Goal: Information Seeking & Learning: Compare options

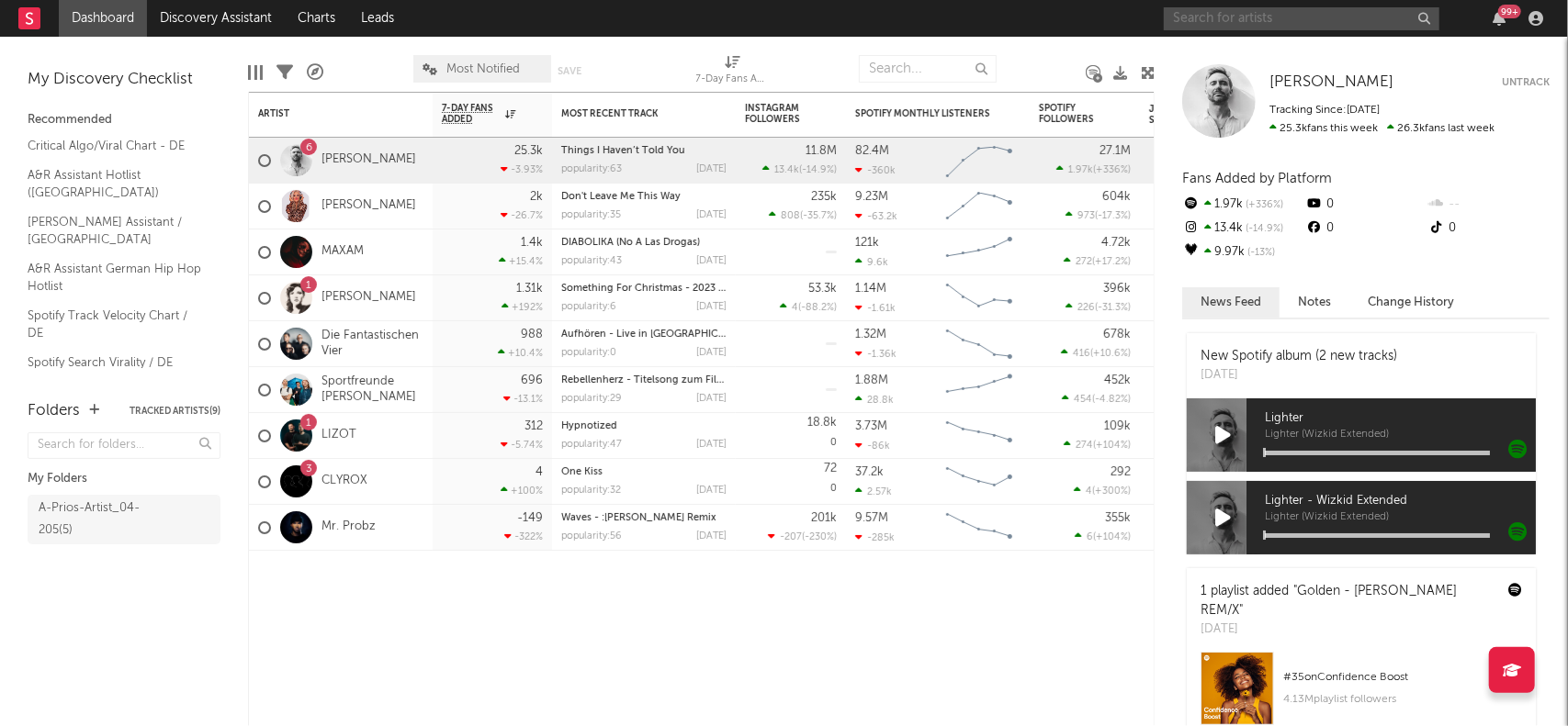
click at [1262, 20] on input "text" at bounding box center [1302, 18] width 275 height 23
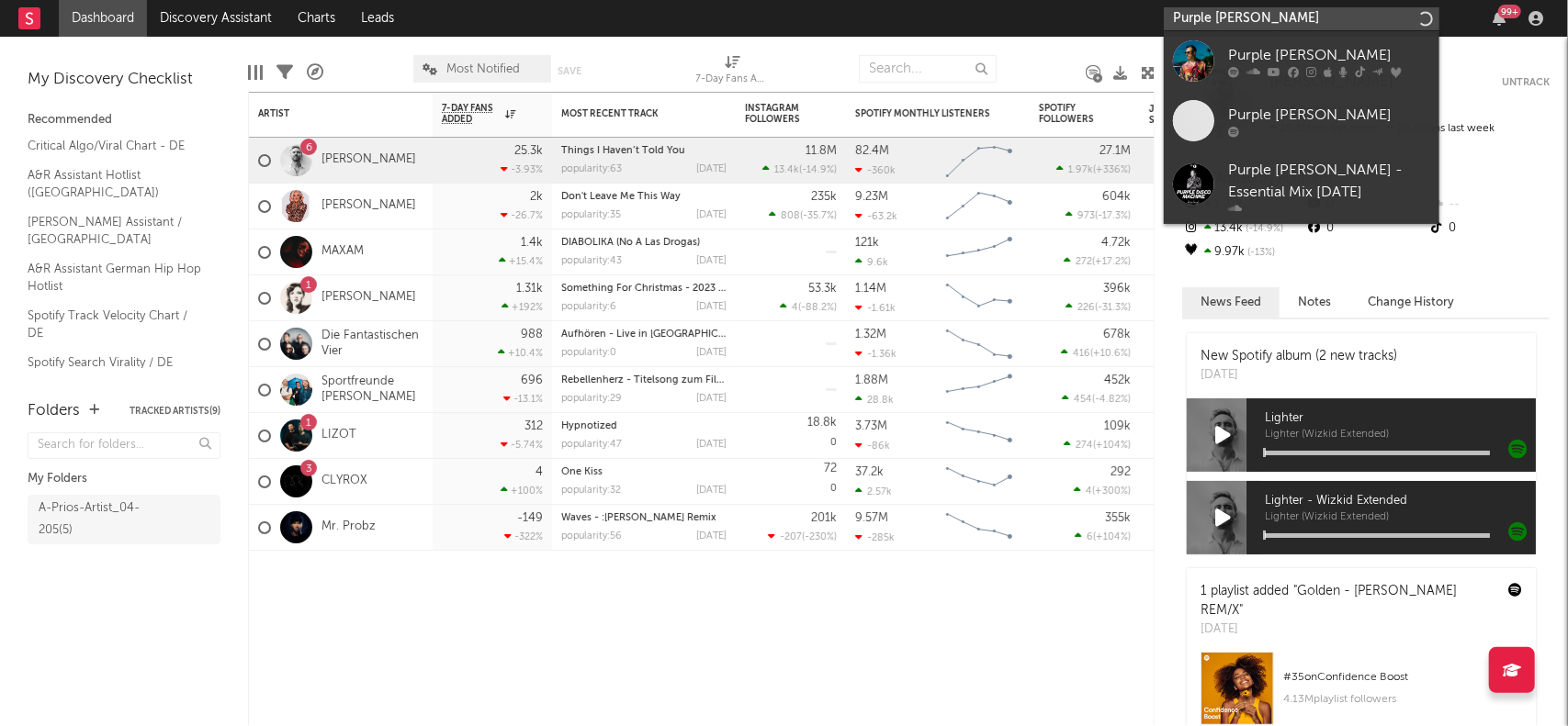
type input "Purple [PERSON_NAME]"
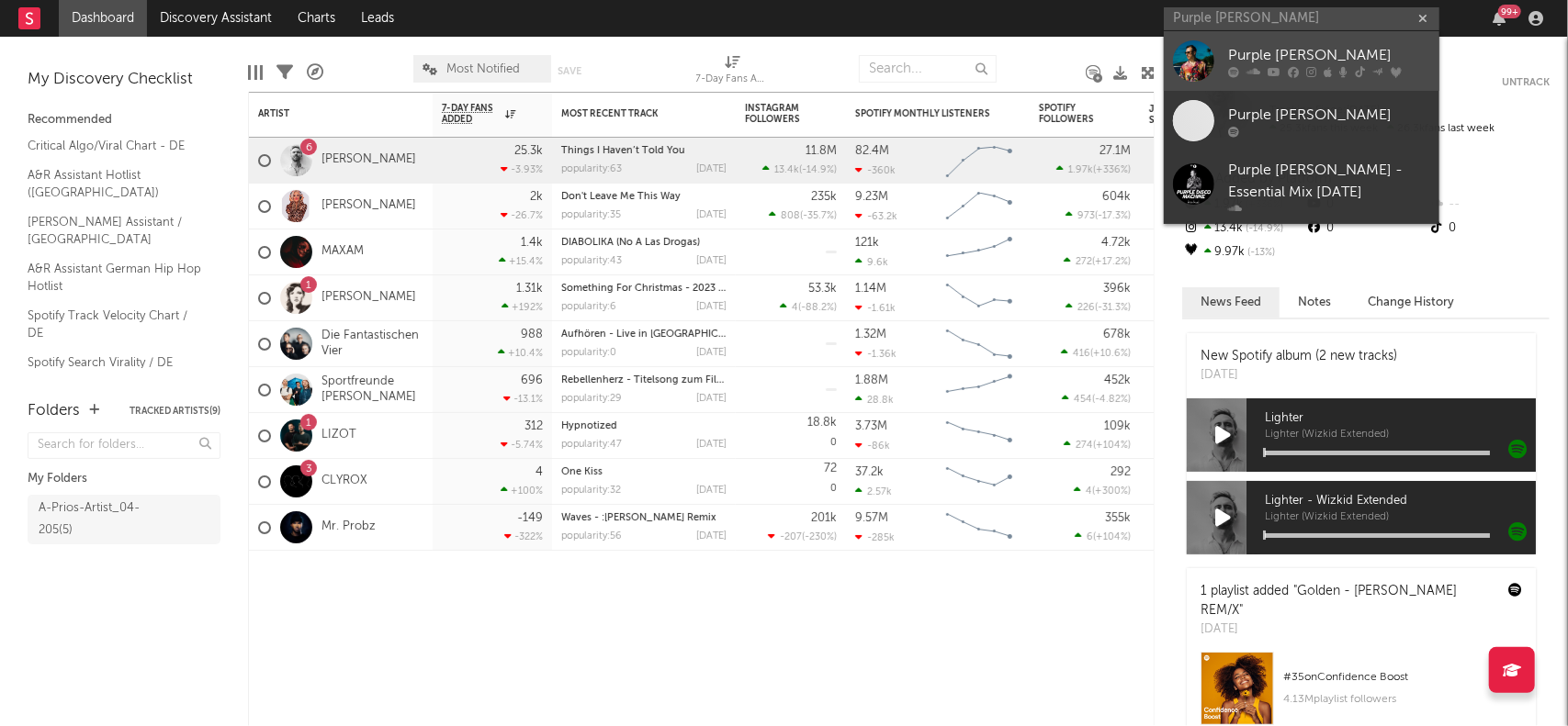
click at [1247, 49] on div "Purple [PERSON_NAME]" at bounding box center [1329, 55] width 202 height 22
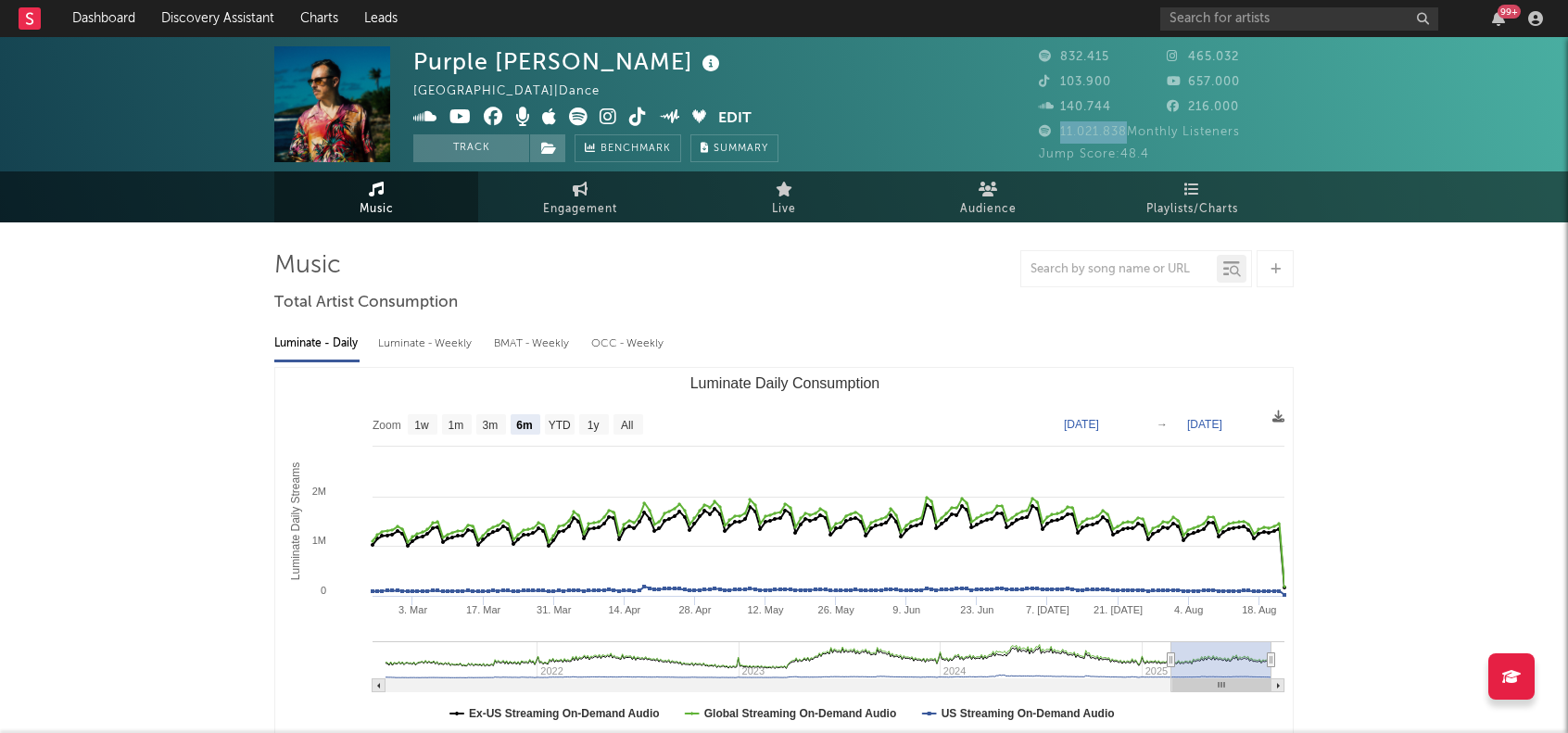
drag, startPoint x: 1061, startPoint y: 134, endPoint x: 1125, endPoint y: 136, distance: 64.0
click at [1125, 136] on span "11.021.838 Monthly Listeners" at bounding box center [1138, 132] width 201 height 12
copy span "11.021.838"
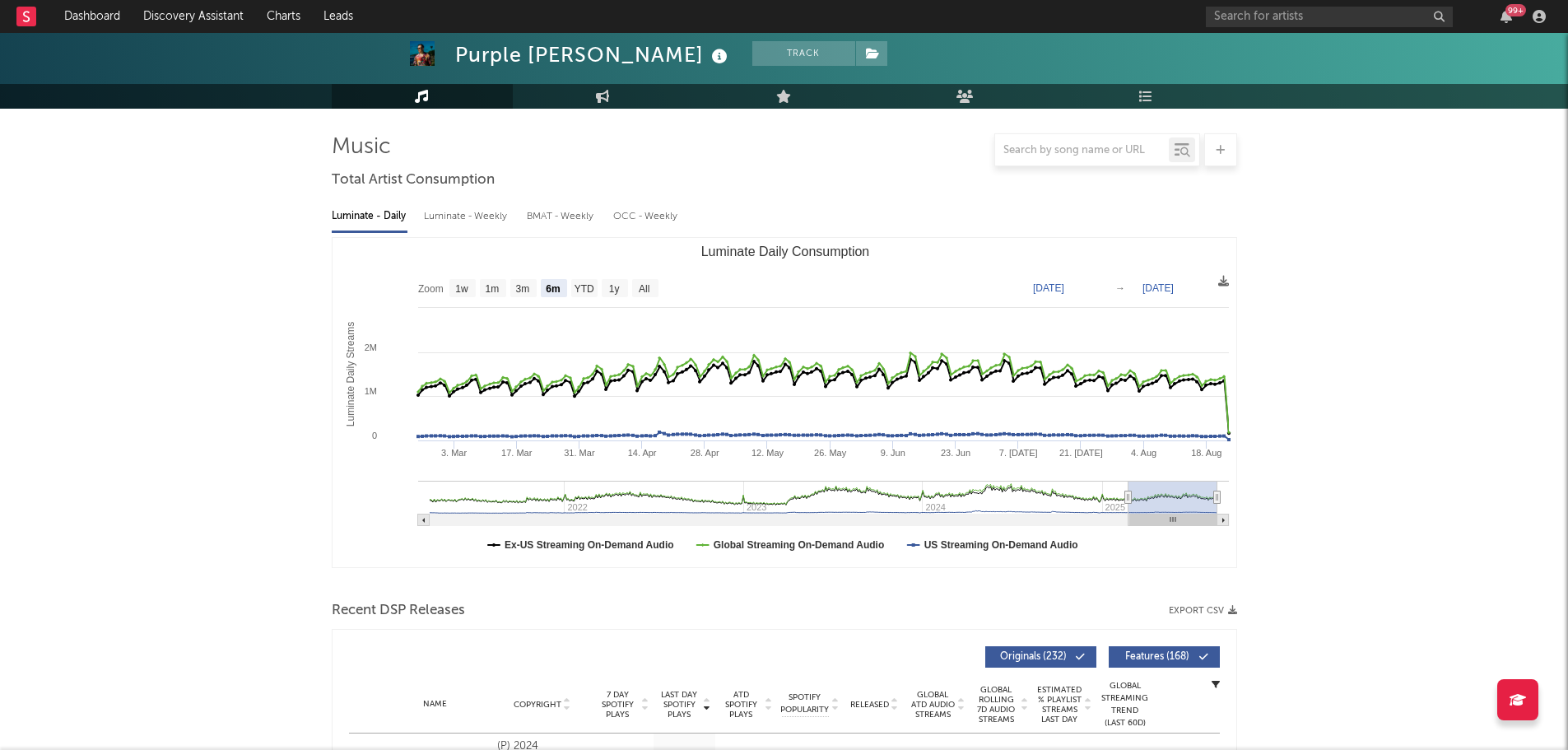
scroll to position [83, 0]
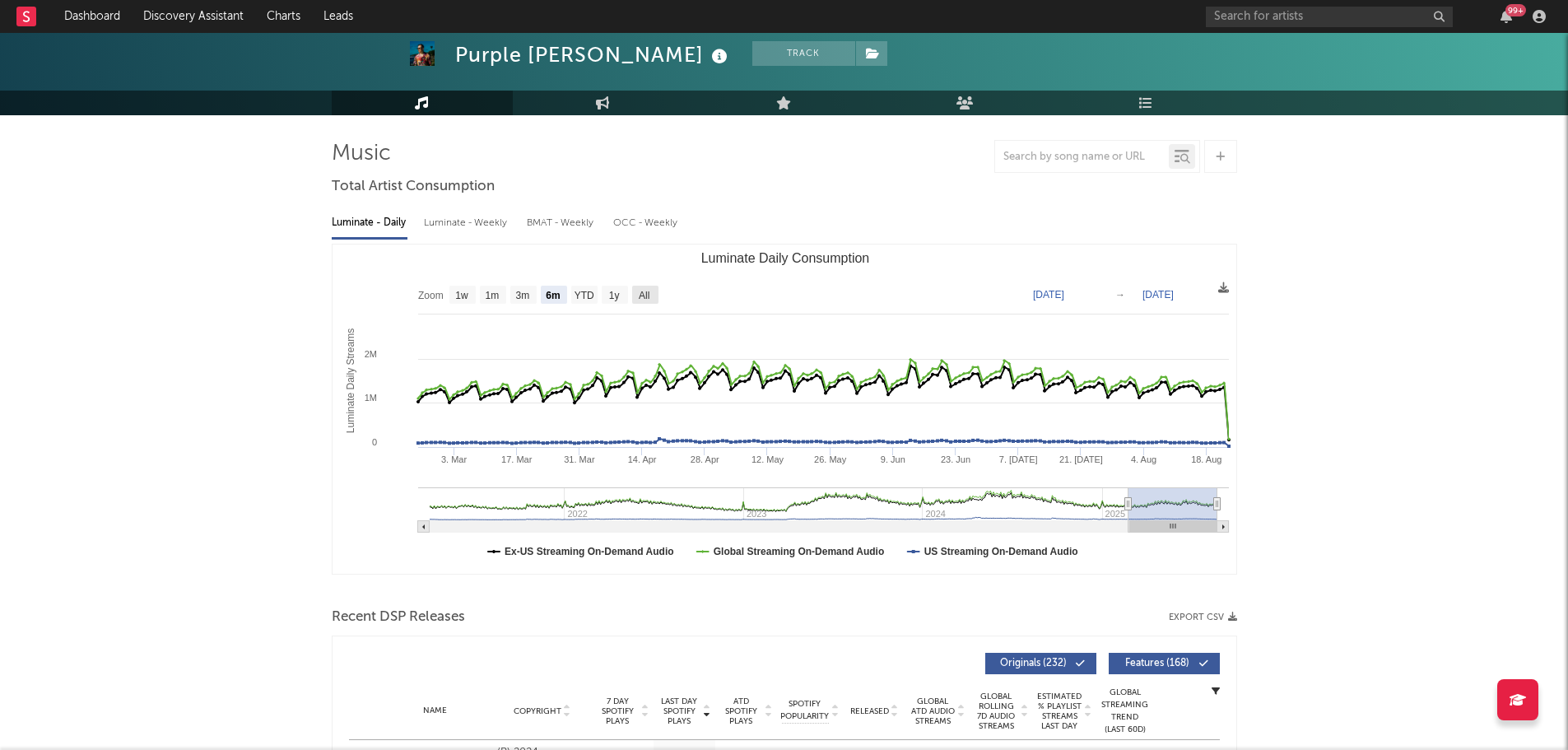
click at [647, 297] on text "All" at bounding box center [644, 295] width 11 height 12
select select "All"
type input "[DATE]"
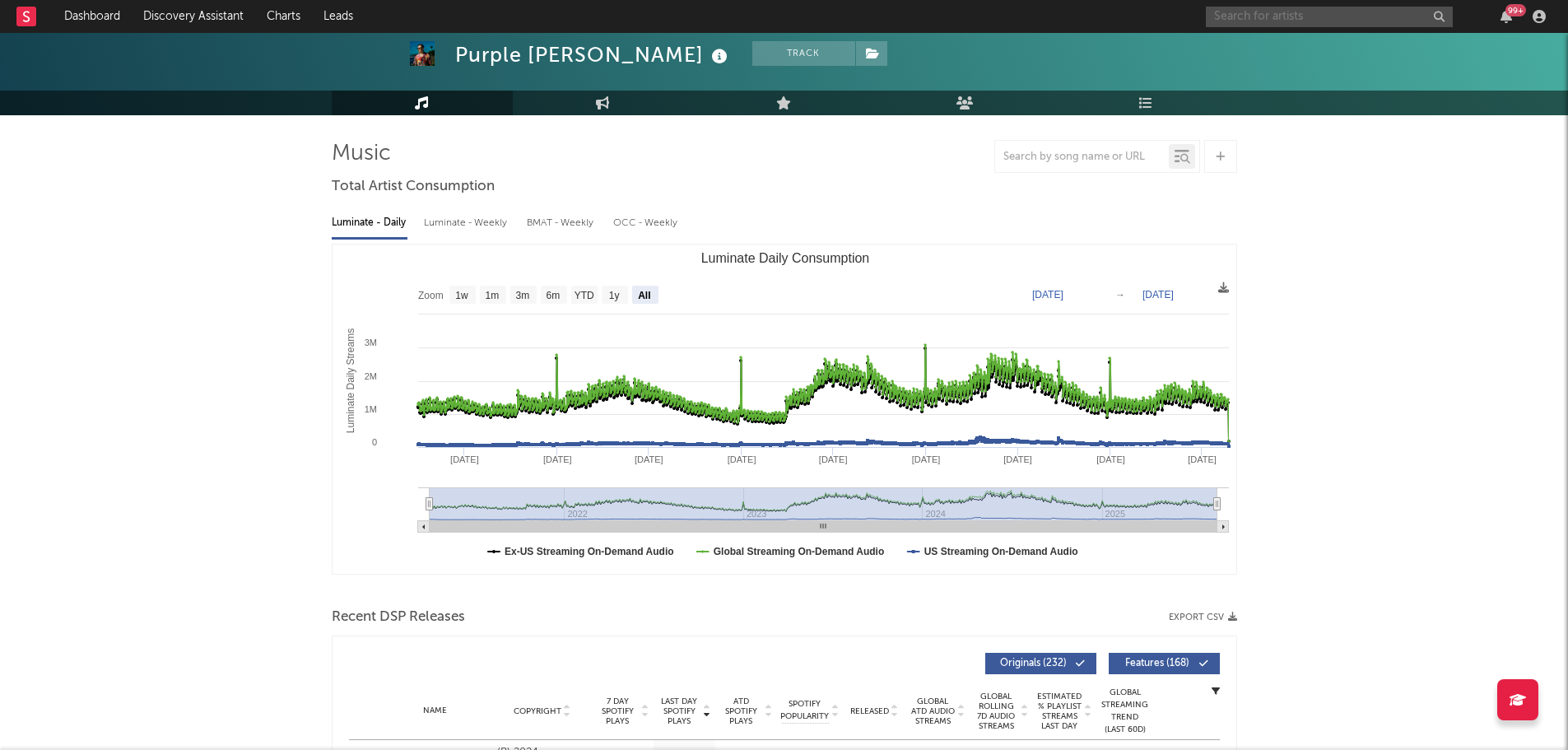
click at [1235, 15] on input "text" at bounding box center [1329, 16] width 247 height 20
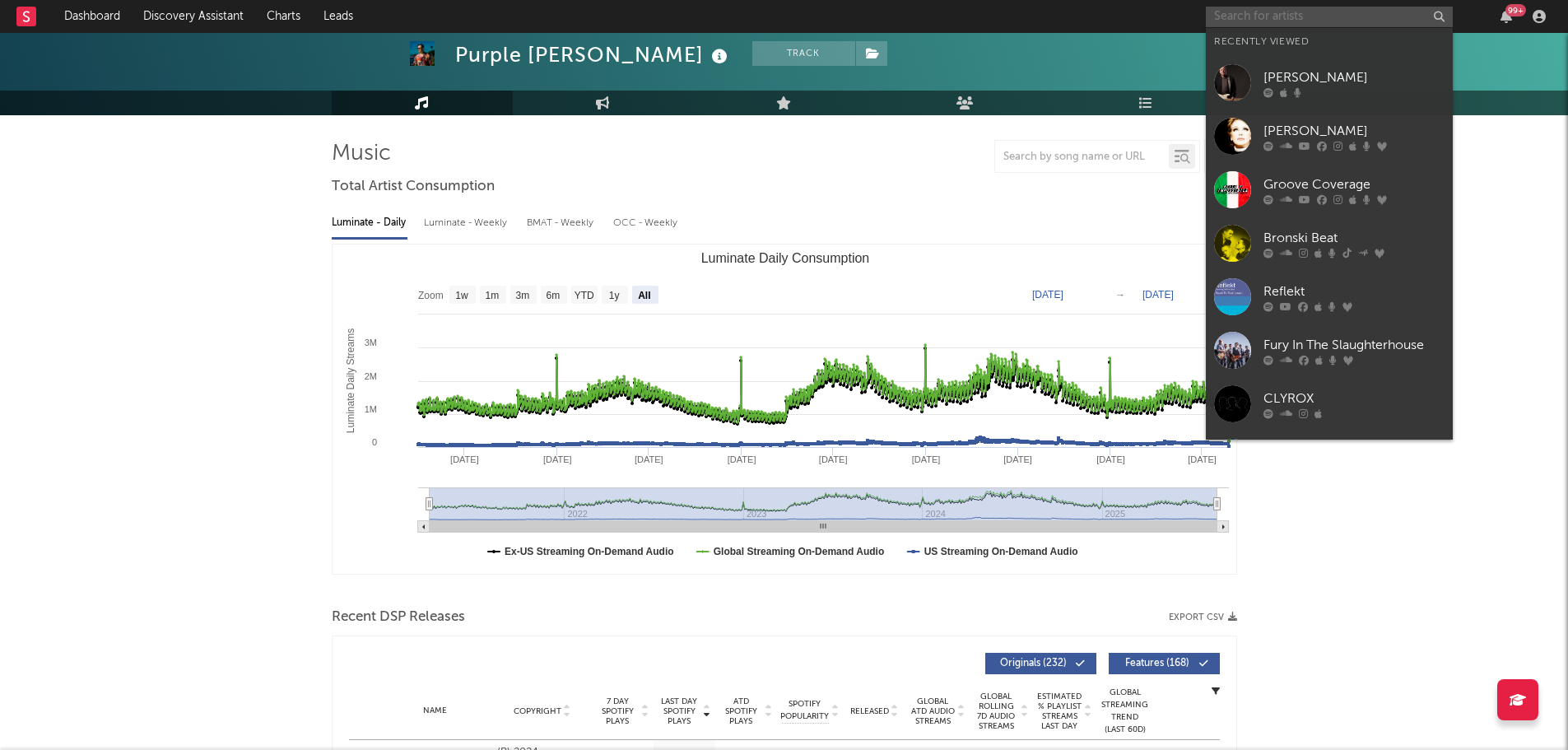
paste input "Ofenbach"
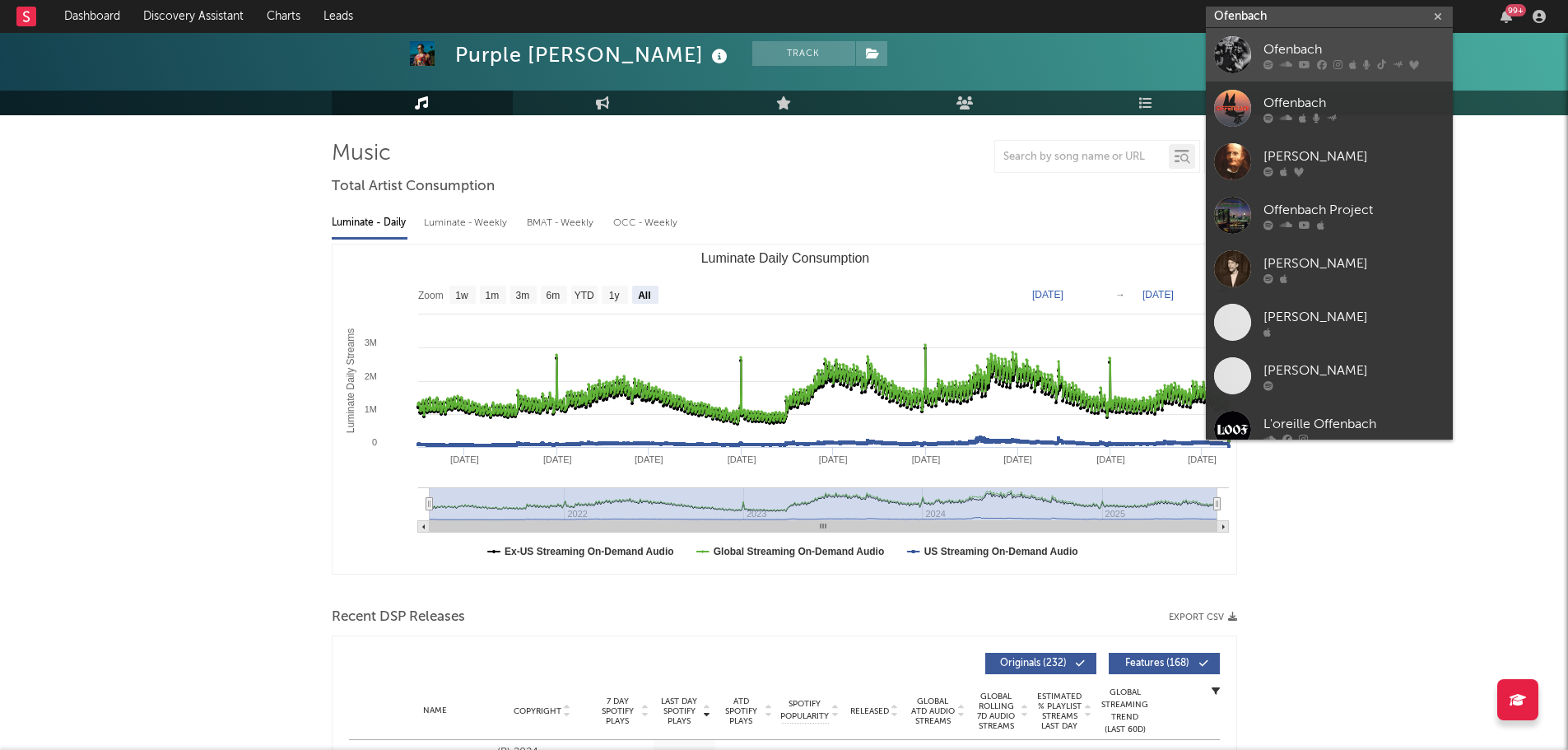
type input "Ofenbach"
click at [1290, 53] on div "Ofenbach" at bounding box center [1354, 50] width 181 height 20
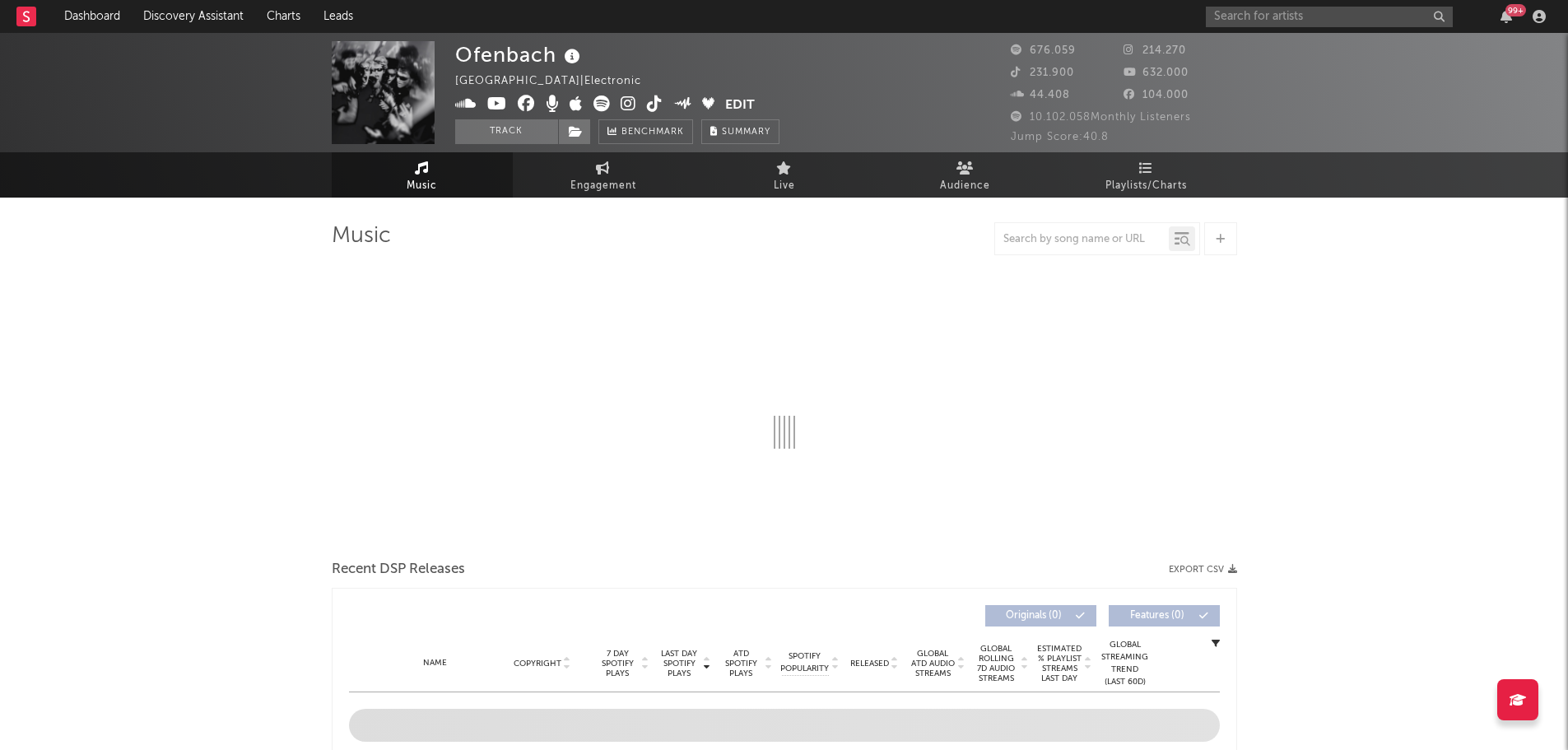
select select "6m"
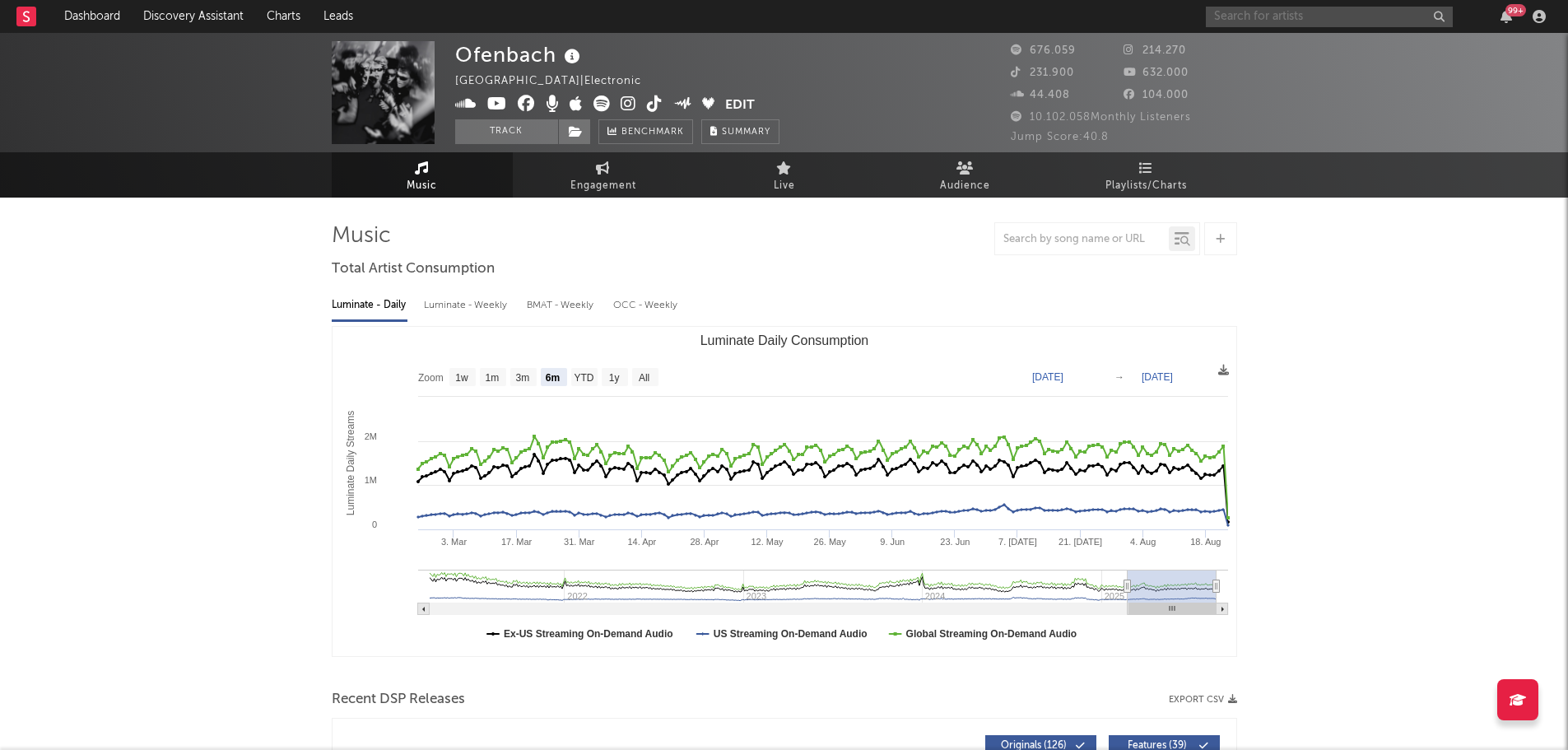
click at [1230, 22] on input "text" at bounding box center [1329, 16] width 247 height 20
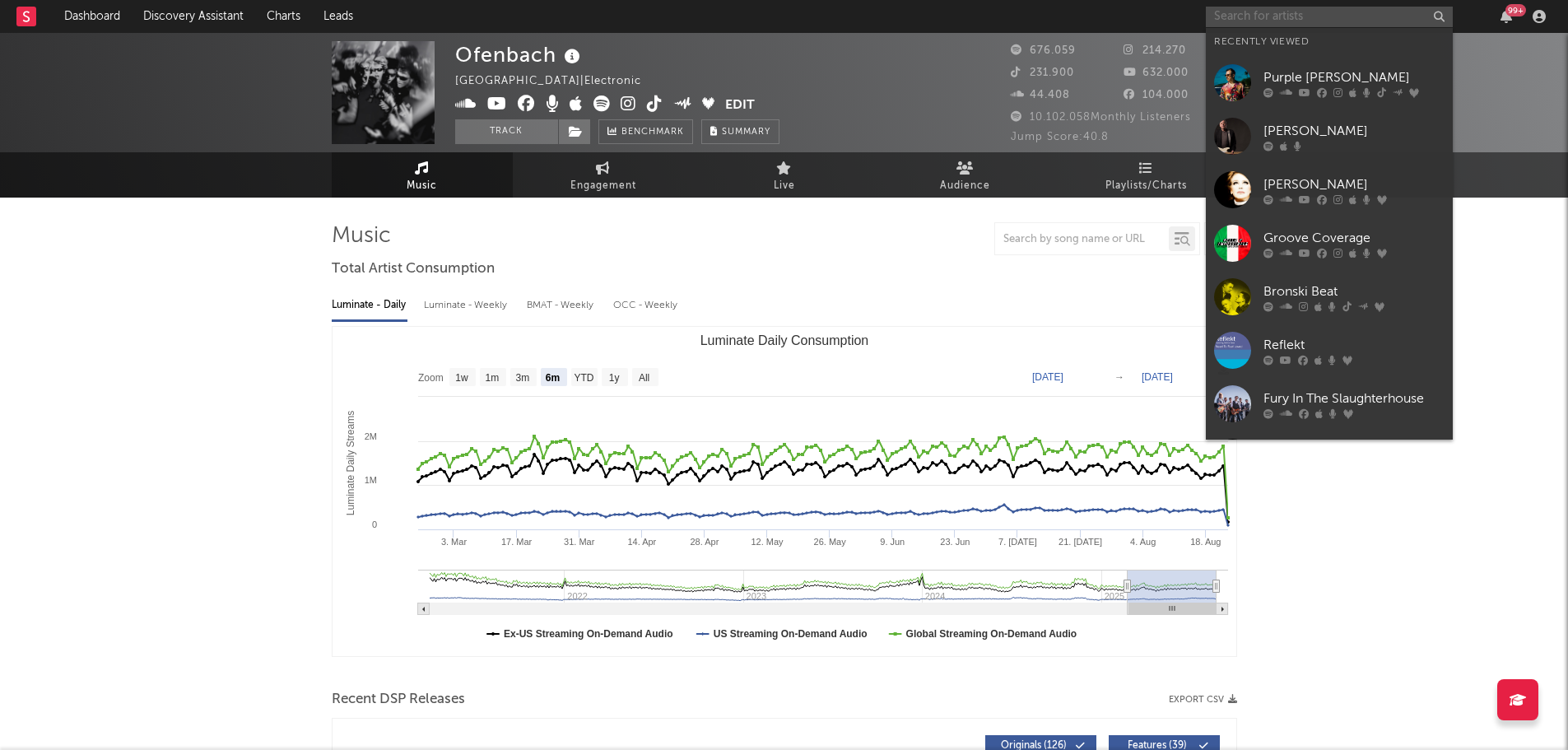
paste input "[PERSON_NAME]"
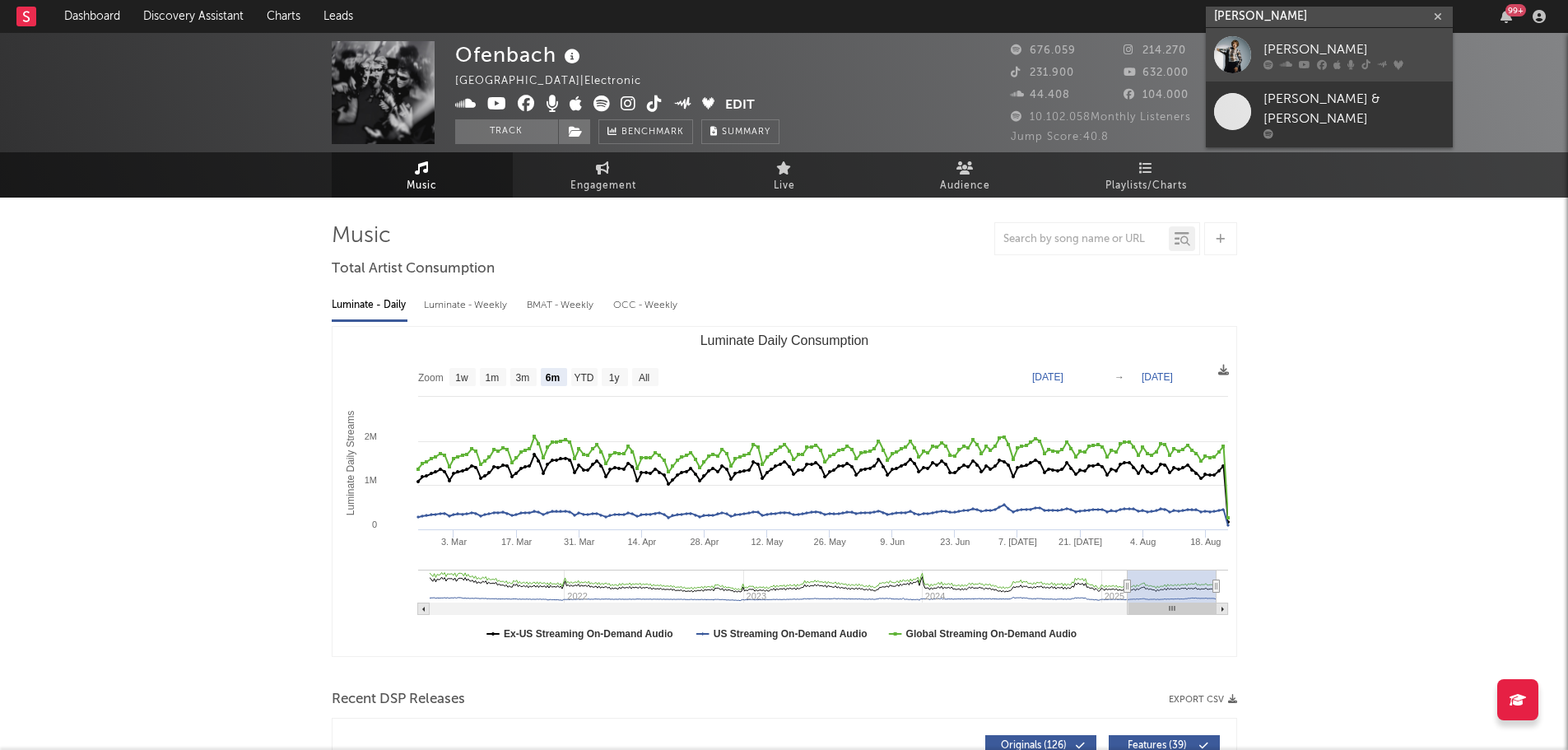
type input "[PERSON_NAME]"
click at [1271, 45] on div "[PERSON_NAME]" at bounding box center [1354, 50] width 181 height 20
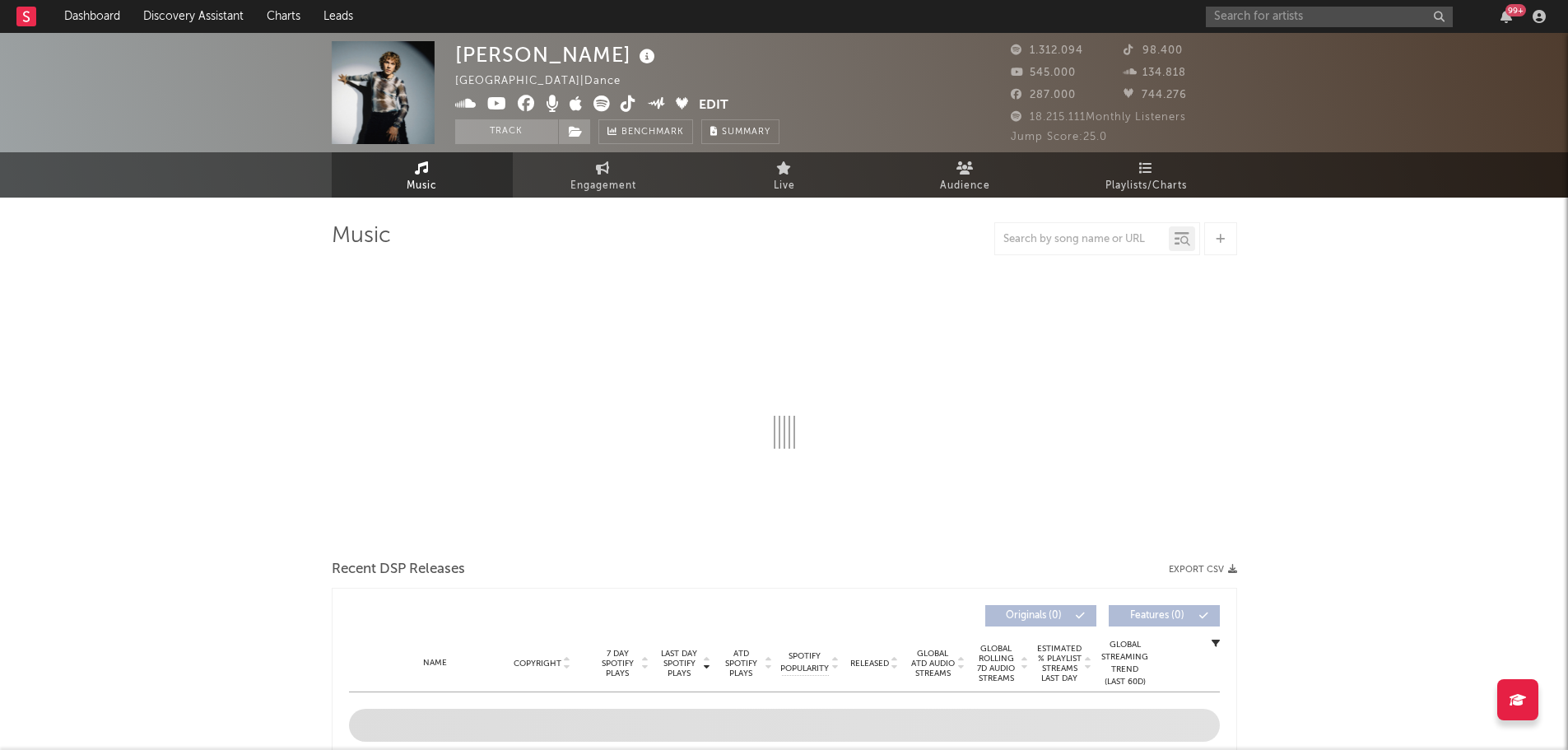
select select "6m"
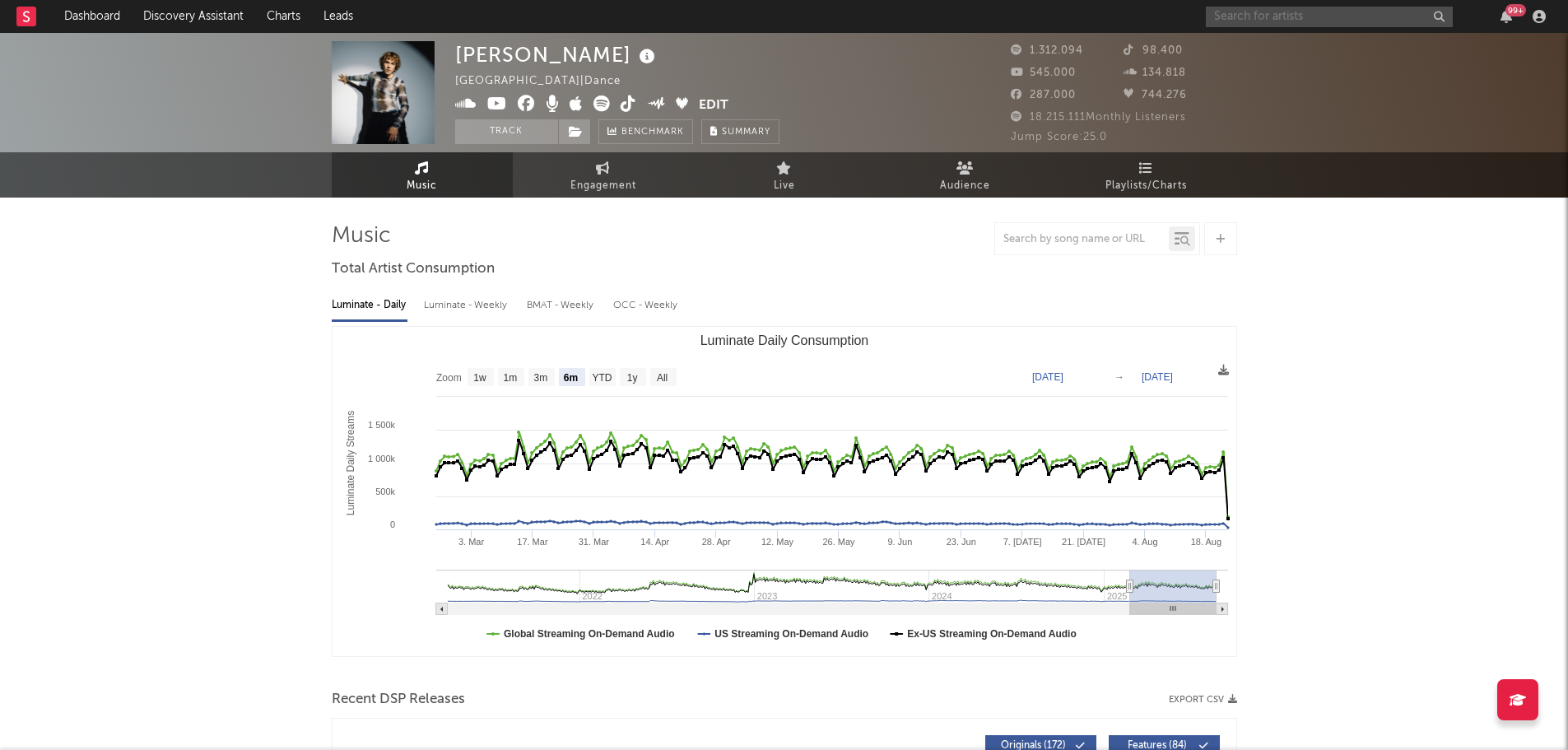
click at [1238, 15] on input "text" at bounding box center [1329, 16] width 247 height 20
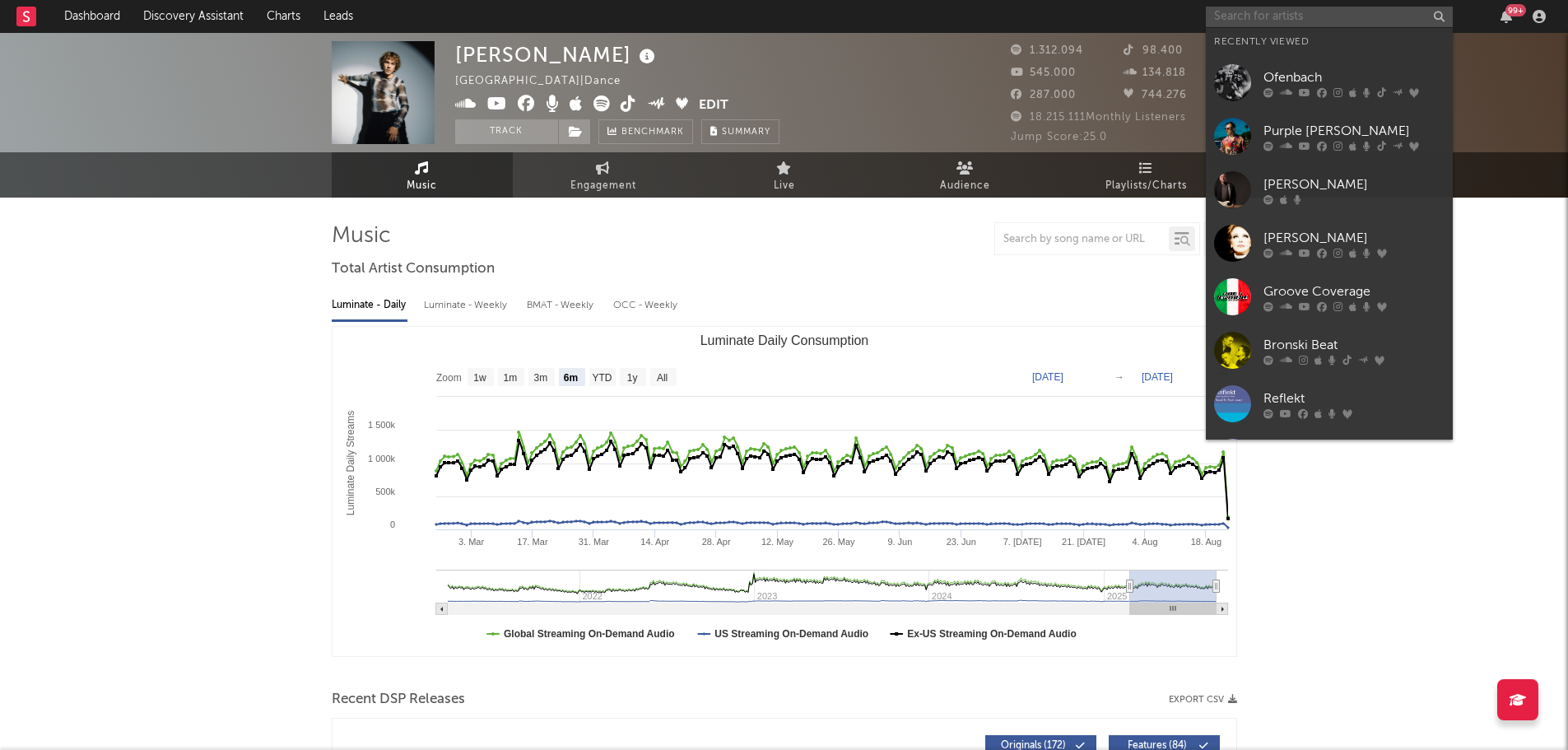
paste input "Kungs"
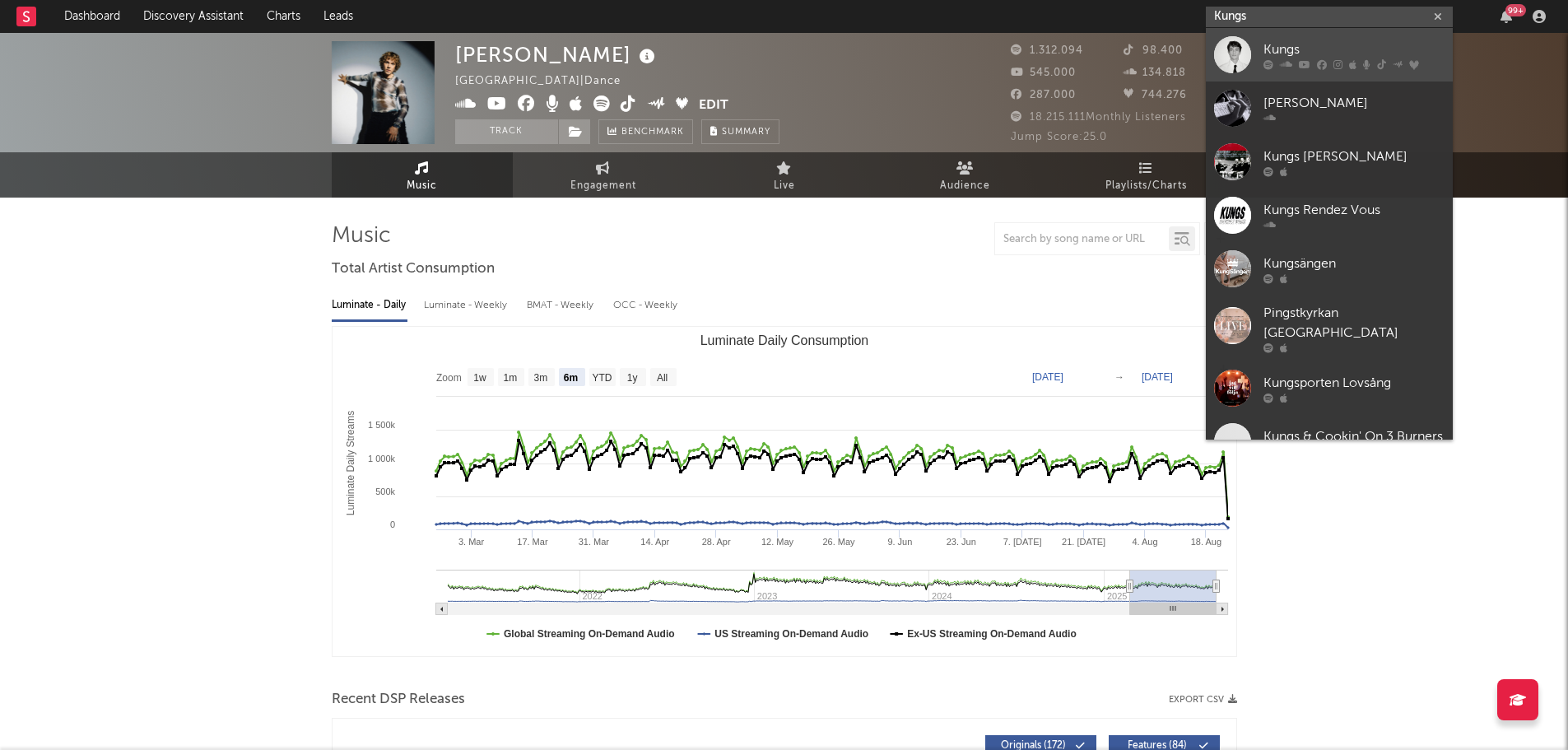
type input "Kungs"
click at [1283, 51] on div "Kungs" at bounding box center [1354, 50] width 181 height 20
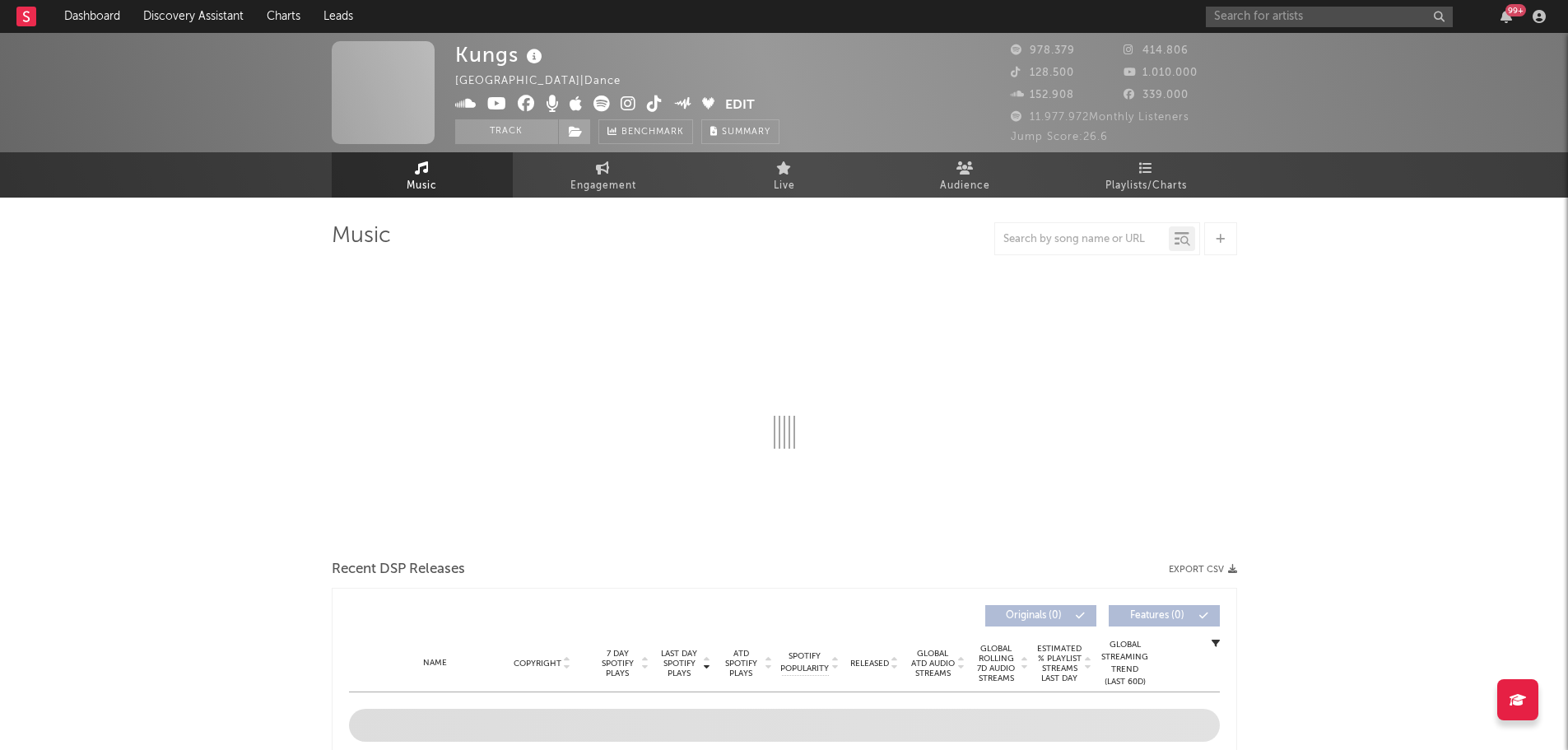
select select "6m"
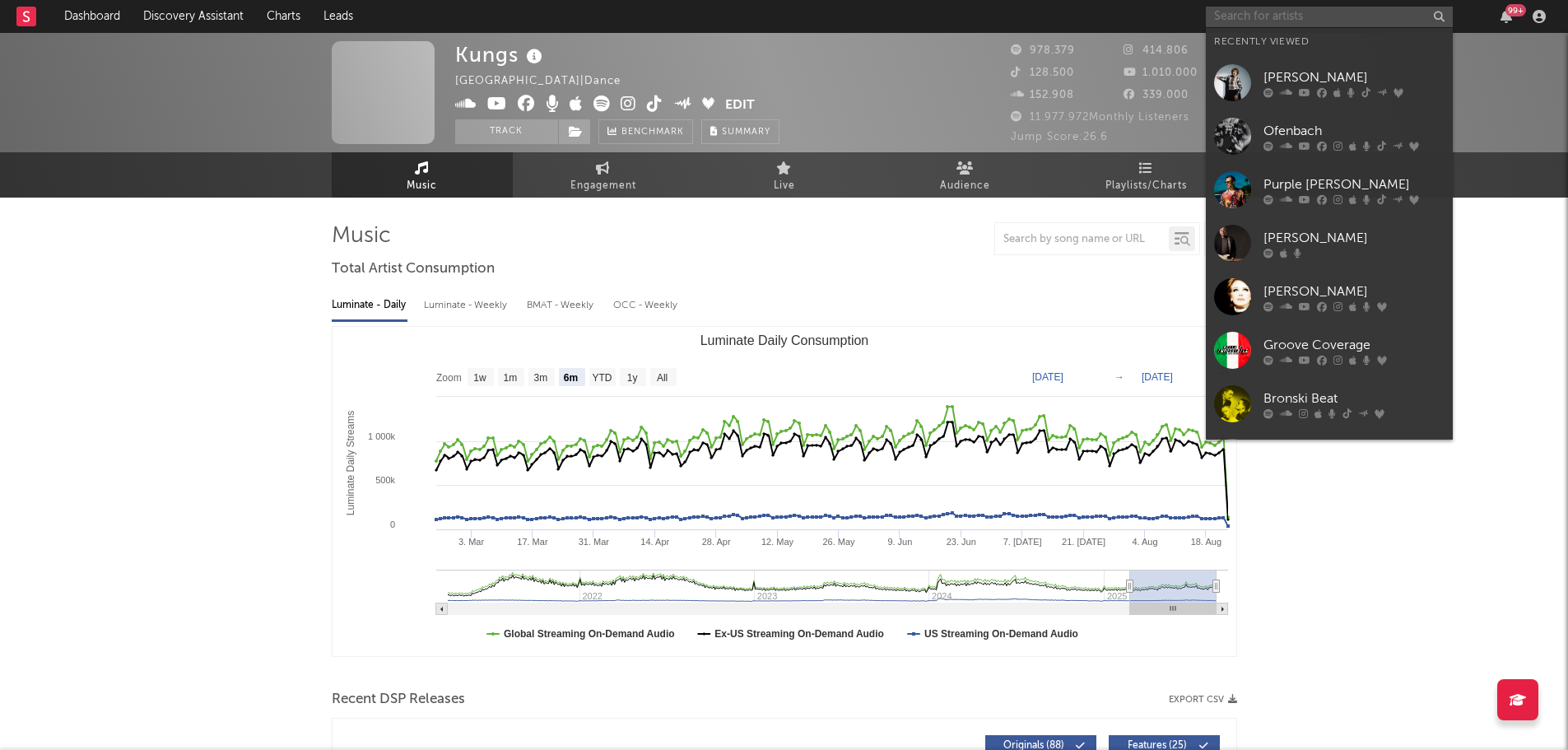
click at [1279, 9] on input "text" at bounding box center [1329, 16] width 247 height 20
paste input "Lost Frequencies"
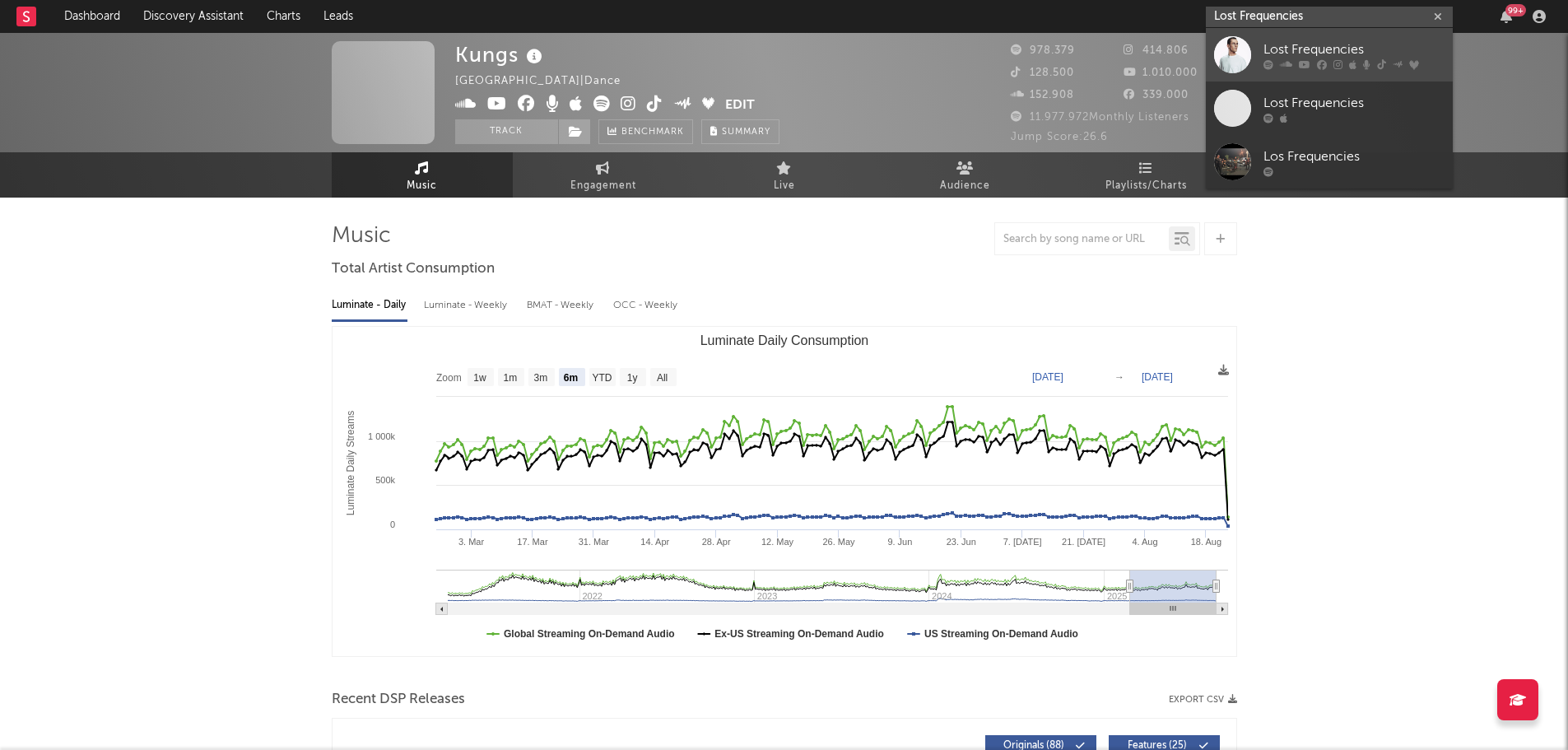
type input "Lost Frequencies"
click at [1306, 49] on div "Lost Frequencies" at bounding box center [1354, 50] width 181 height 20
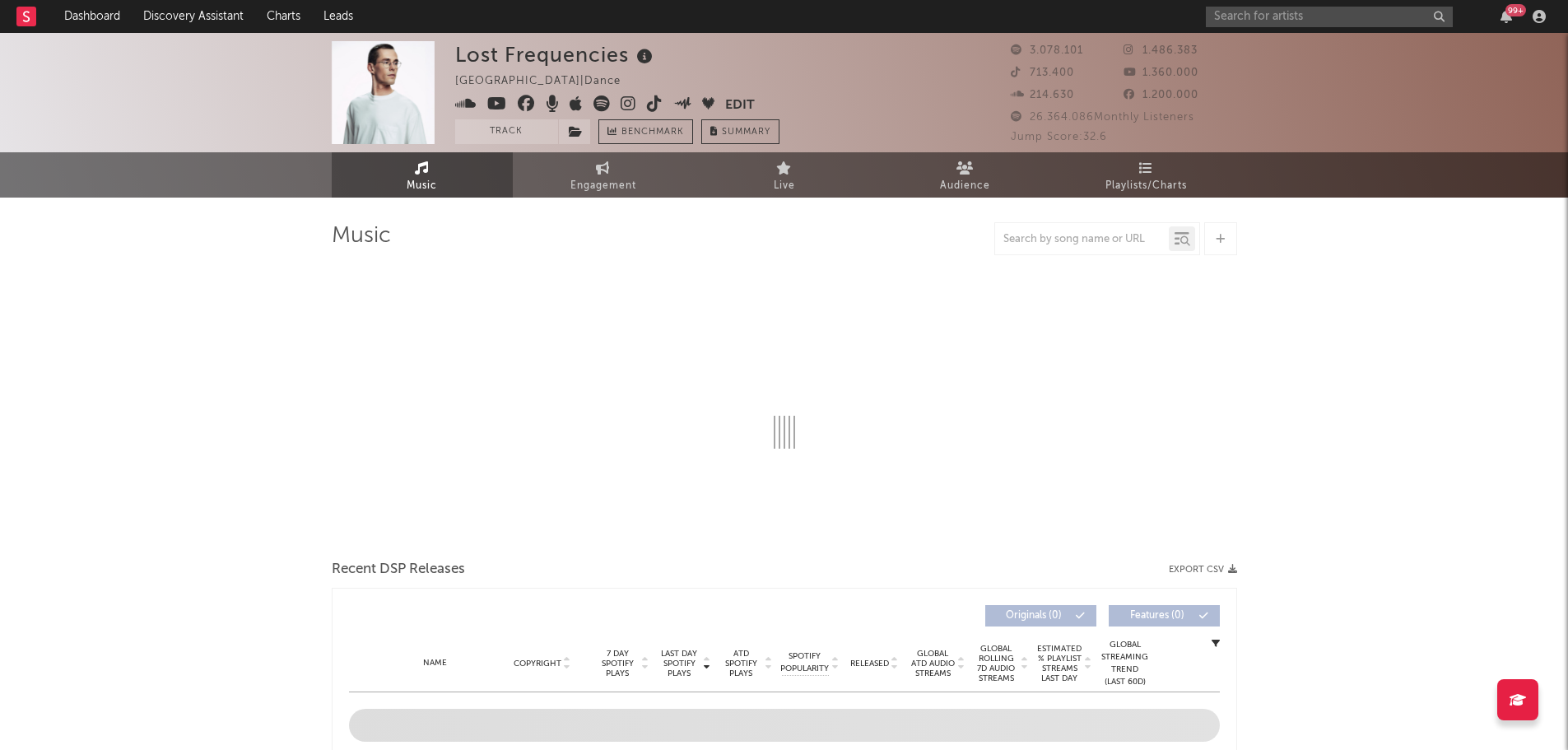
select select "6m"
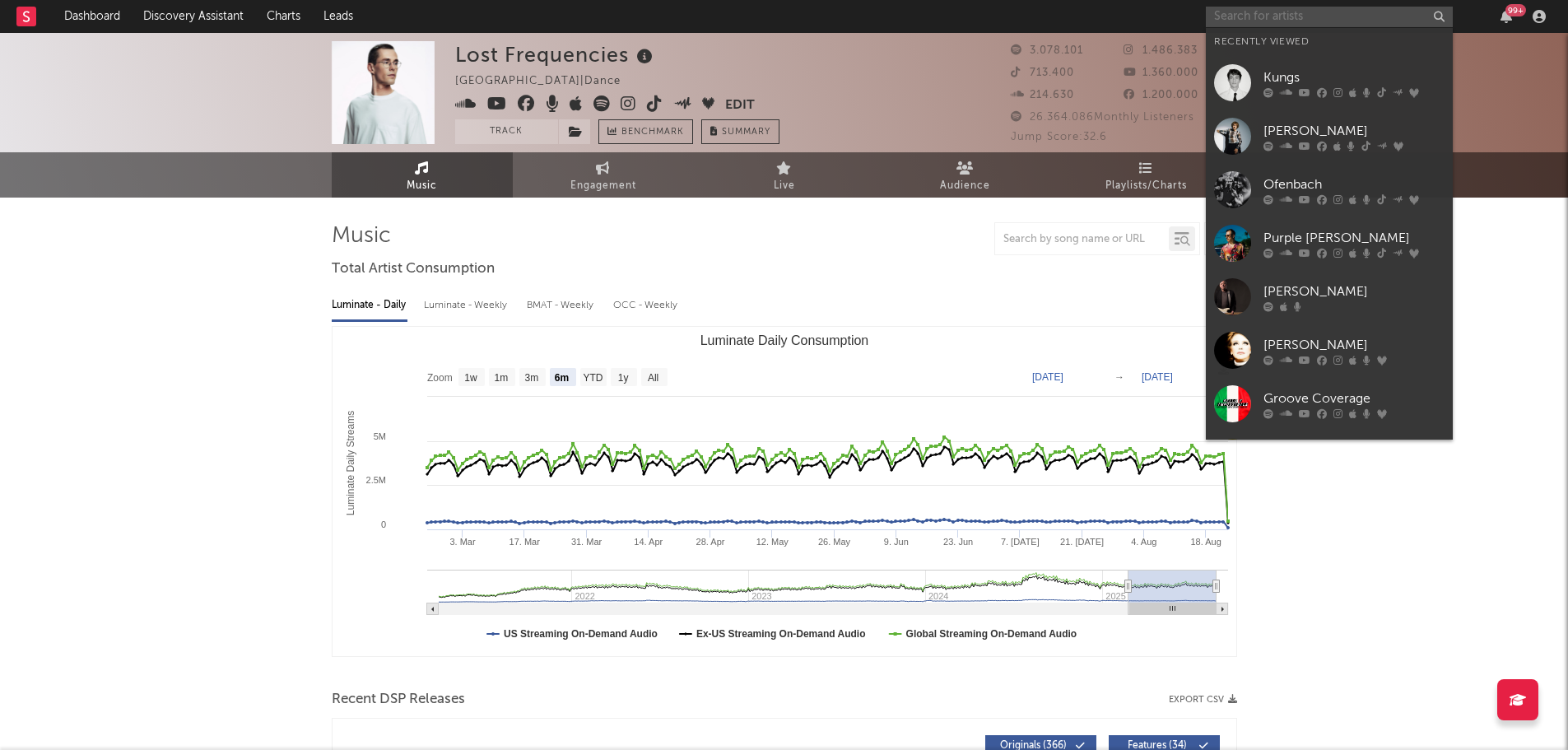
click at [1279, 15] on input "text" at bounding box center [1329, 16] width 247 height 20
paste input "twocolors"
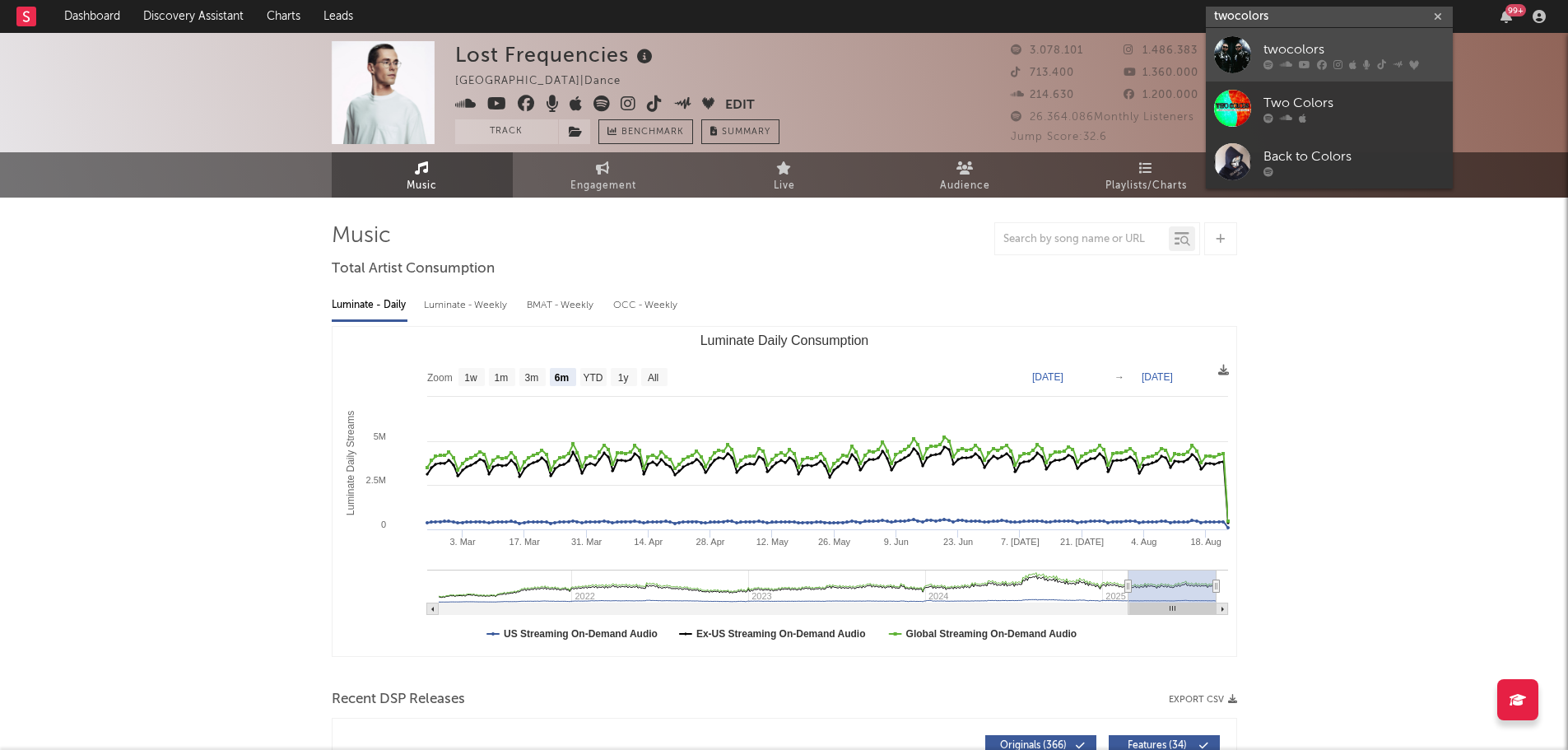
type input "twocolors"
click at [1289, 45] on div "twocolors" at bounding box center [1354, 50] width 181 height 20
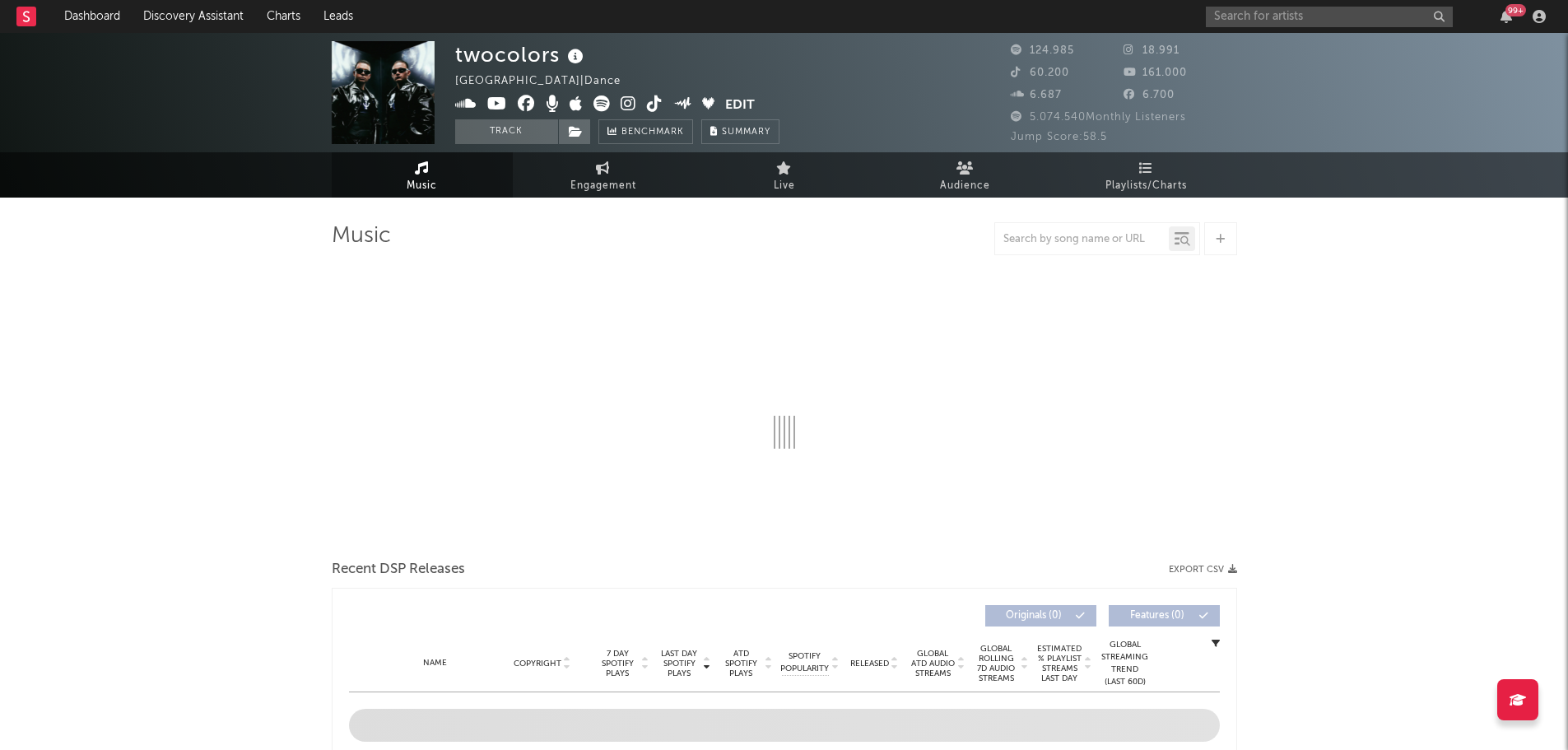
select select "6m"
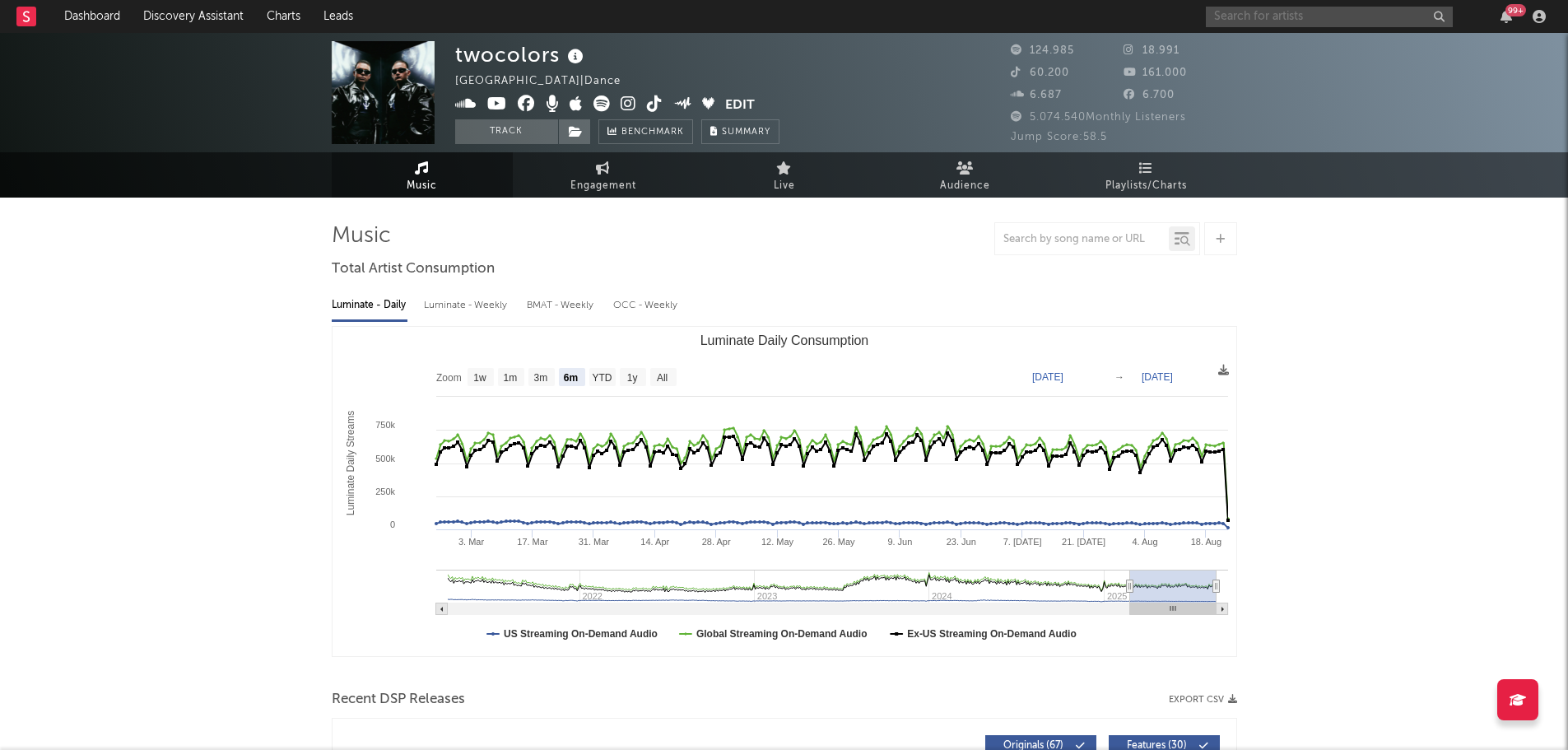
click at [1215, 11] on input "text" at bounding box center [1329, 16] width 247 height 20
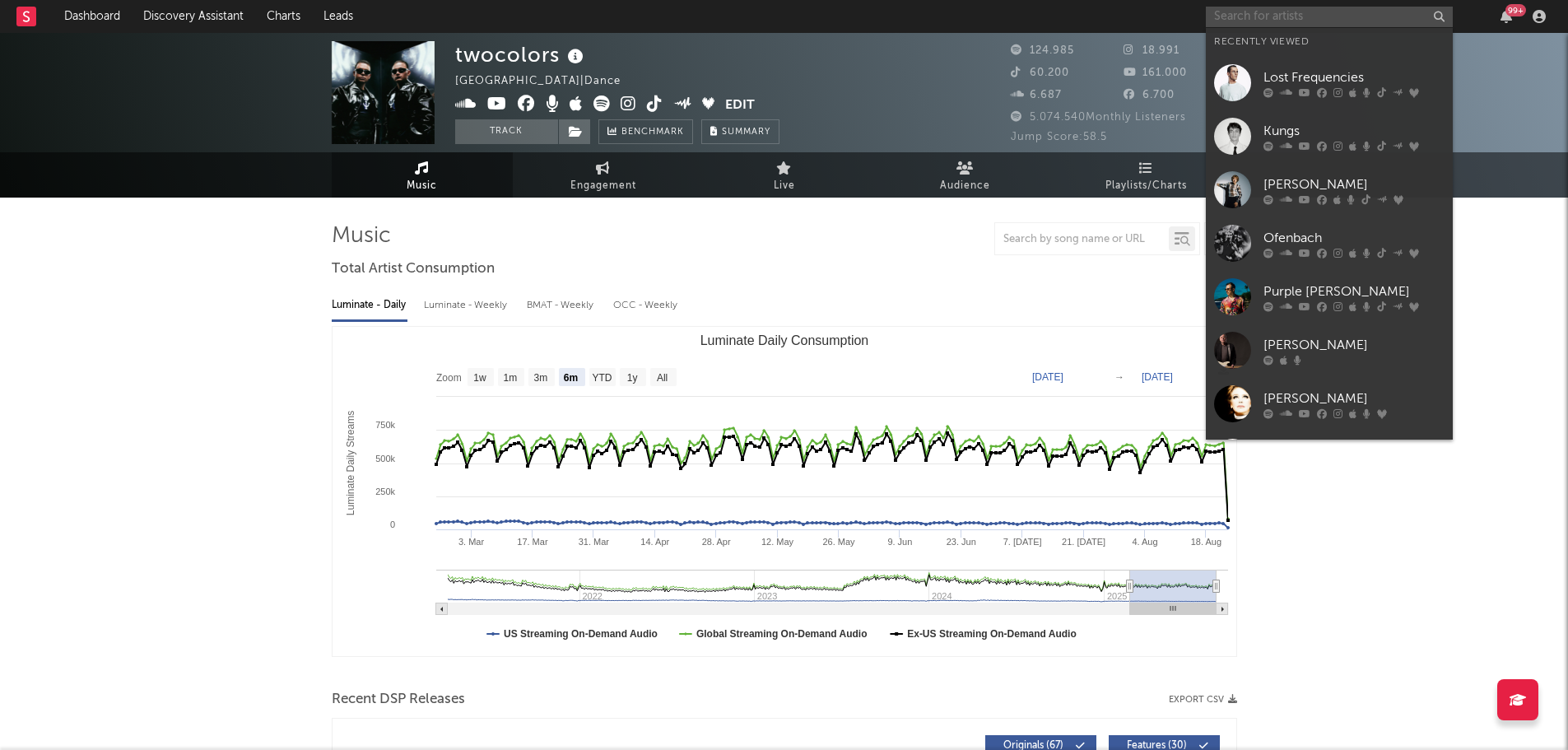
paste input "[PERSON_NAME]"
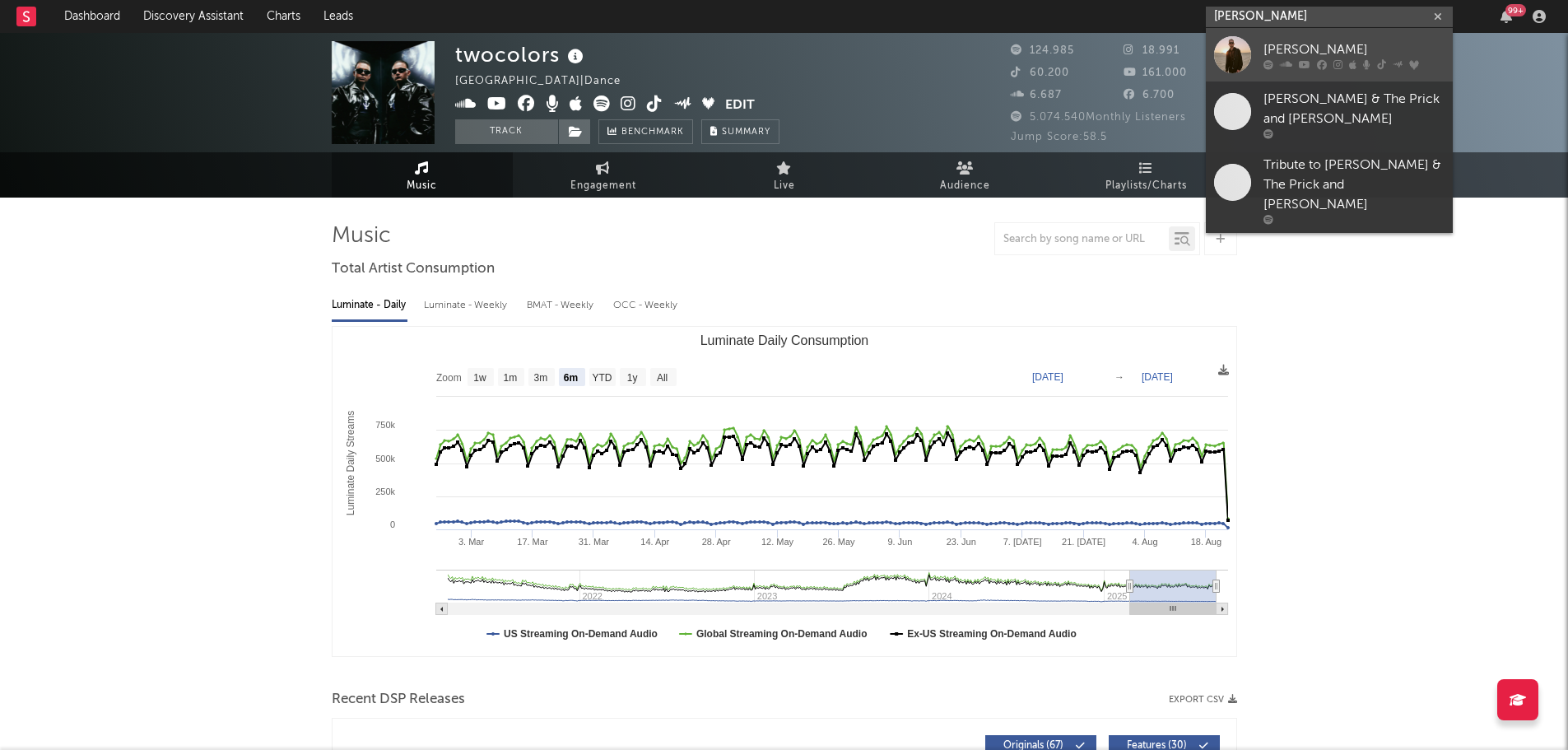
type input "[PERSON_NAME]"
click at [1295, 41] on div "[PERSON_NAME]" at bounding box center [1354, 50] width 181 height 20
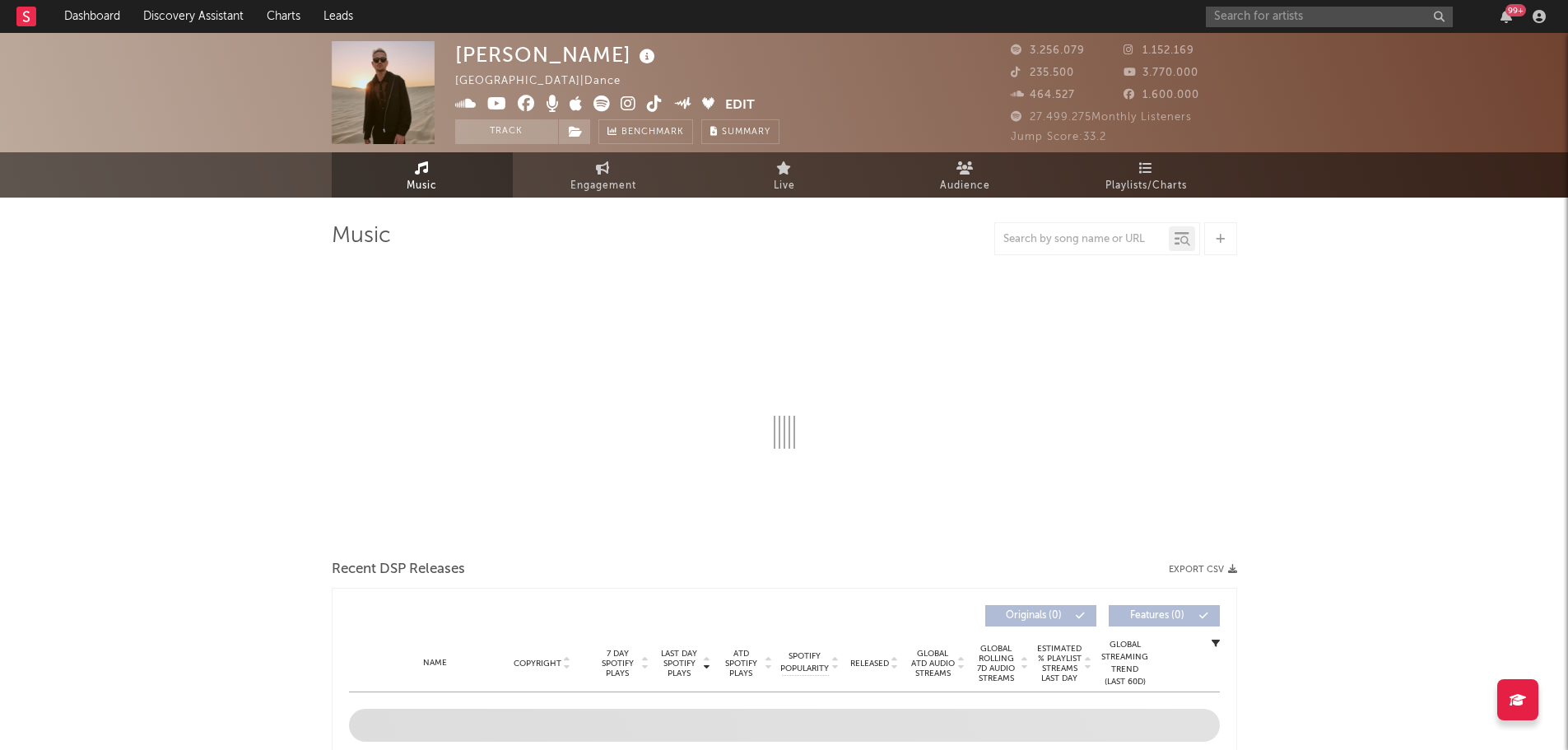
select select "6m"
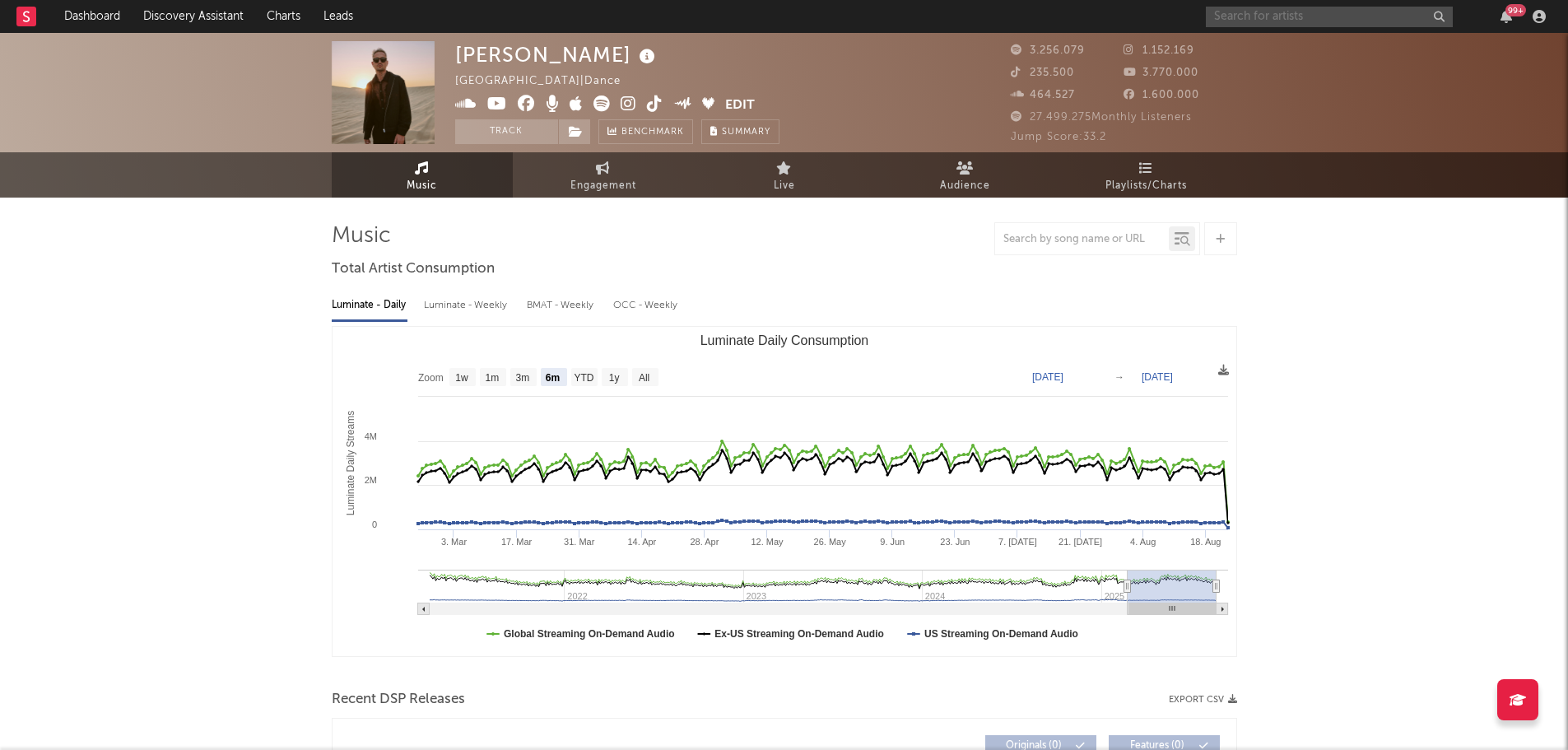
click at [1224, 12] on input "text" at bounding box center [1329, 16] width 247 height 20
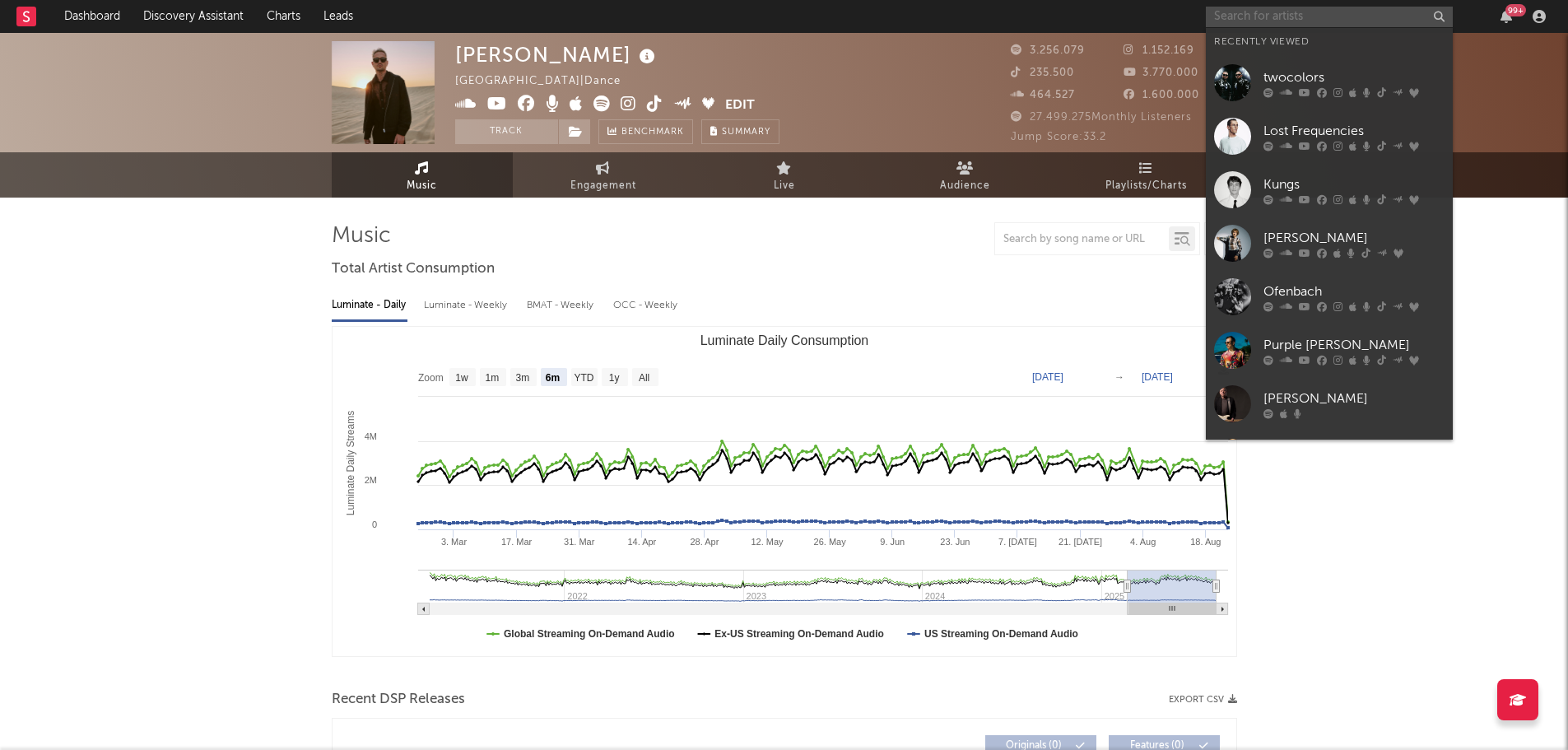
paste input "Topic"
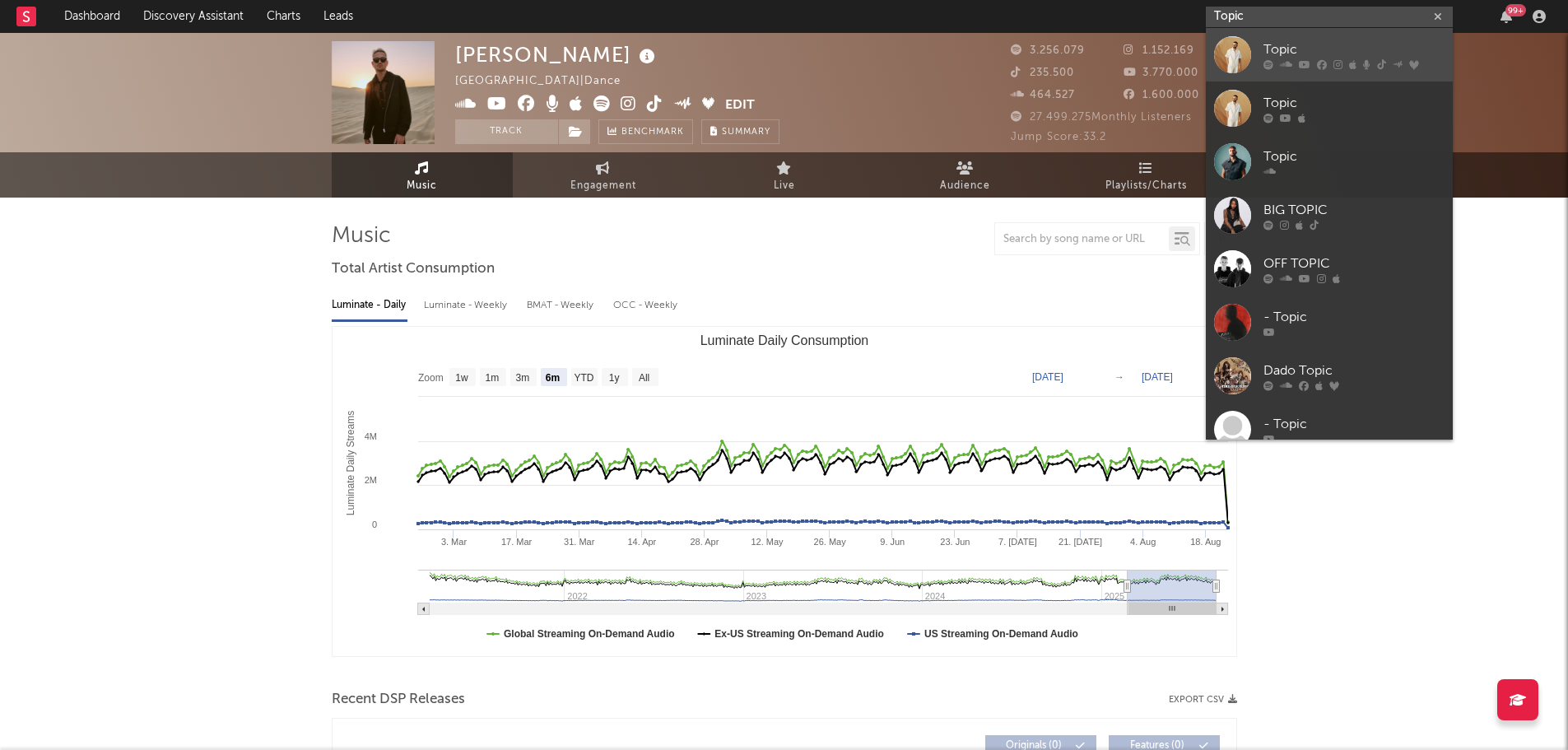
type input "Topic"
click at [1279, 45] on div "Topic" at bounding box center [1354, 50] width 181 height 20
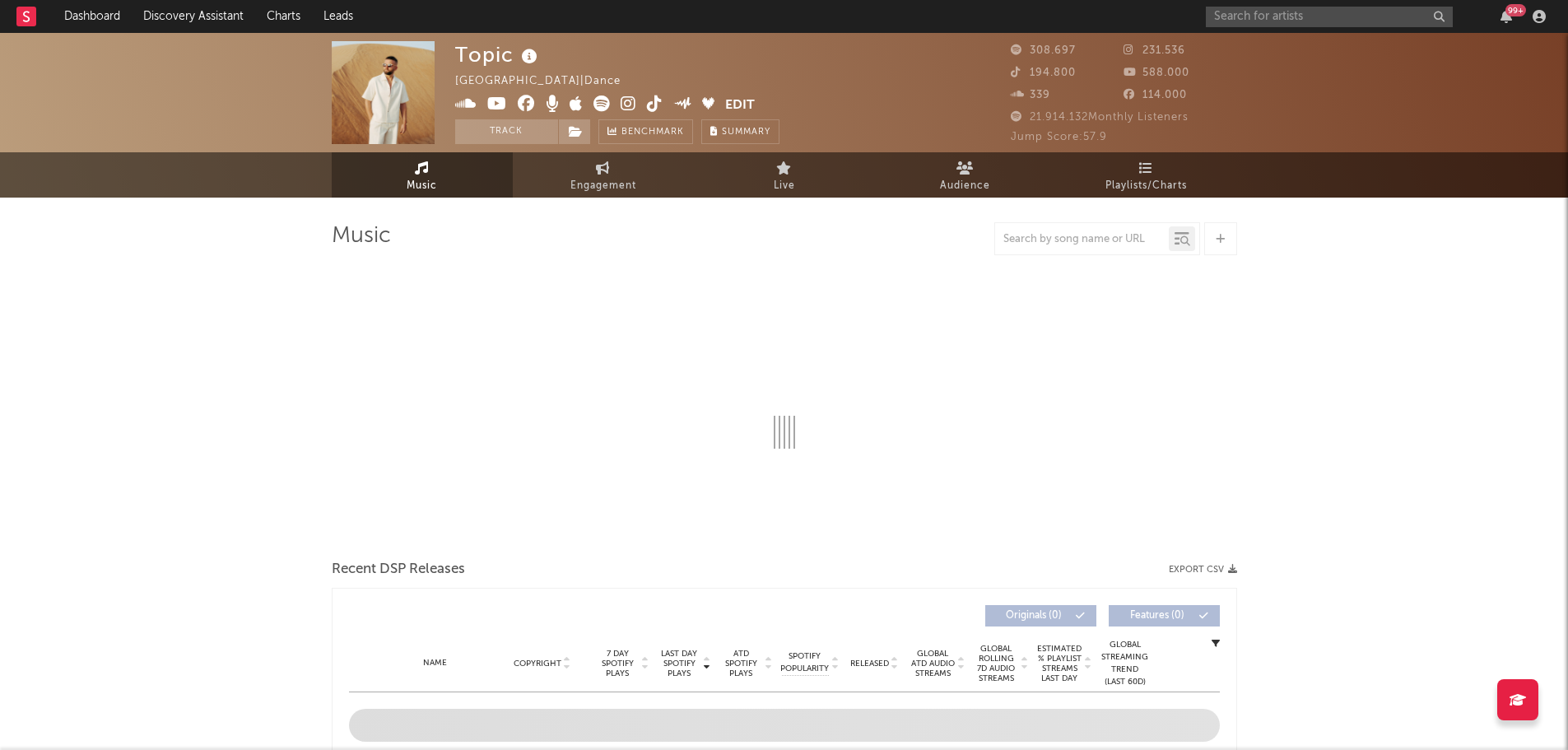
select select "6m"
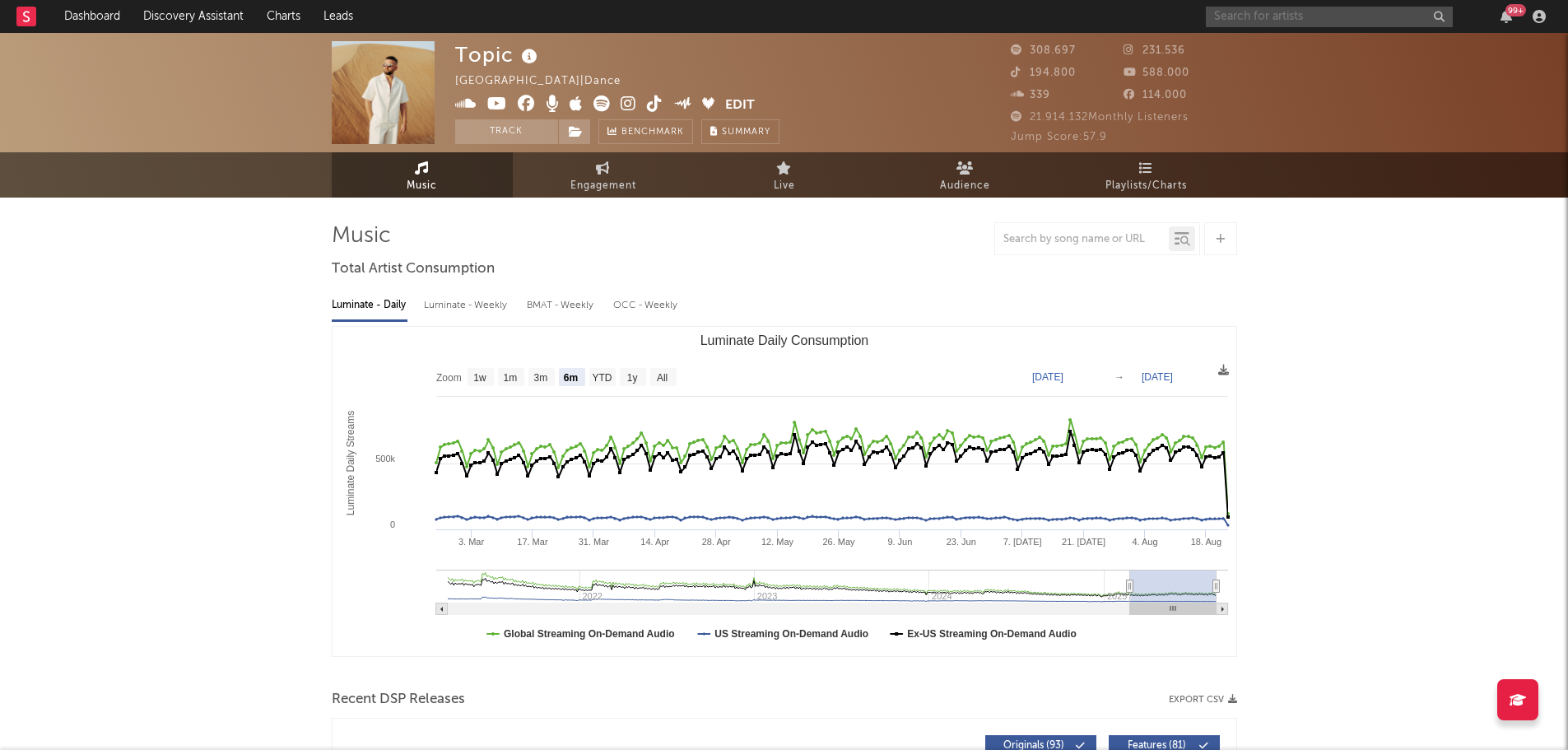
click at [1236, 11] on input "text" at bounding box center [1329, 16] width 247 height 20
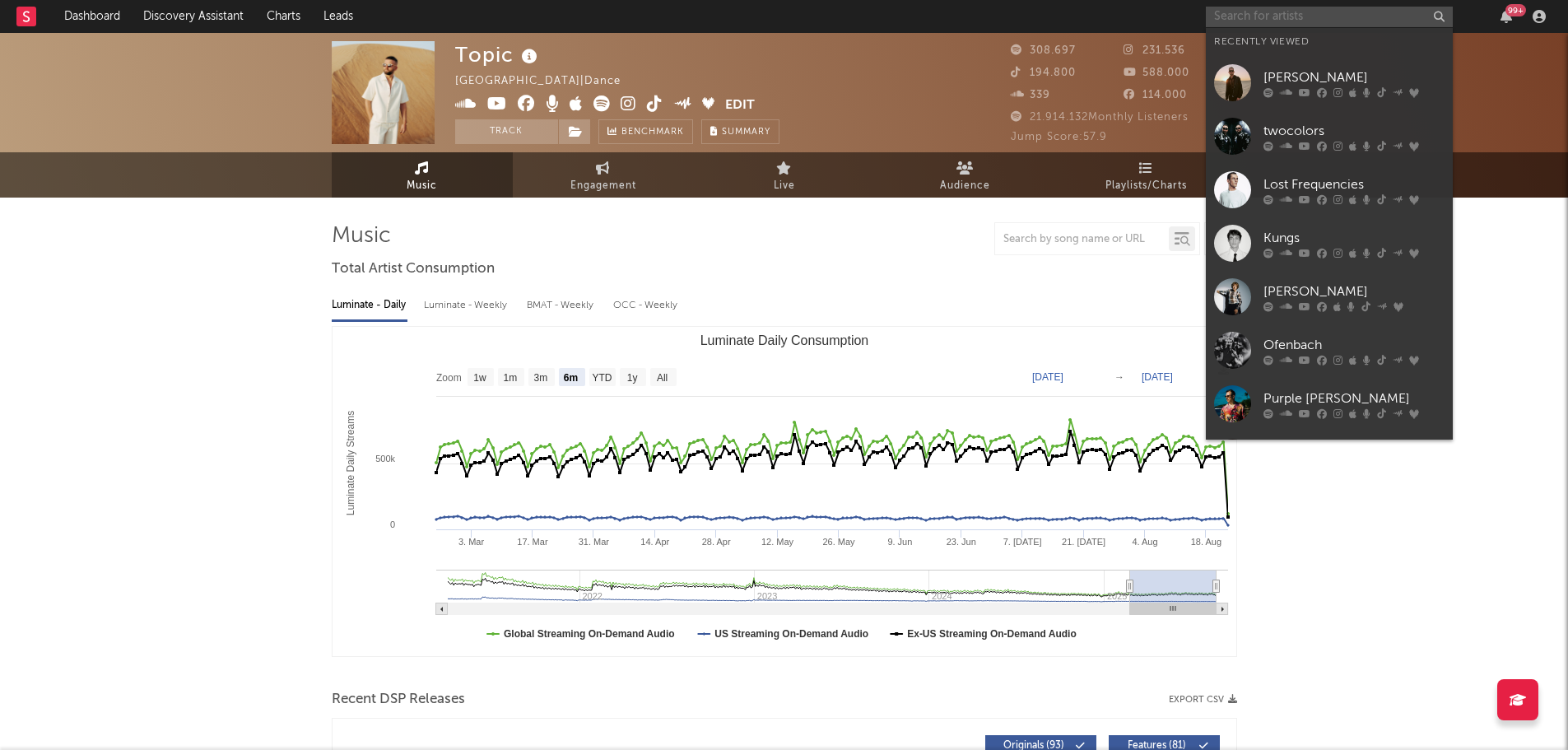
paste input "[PERSON_NAME]"
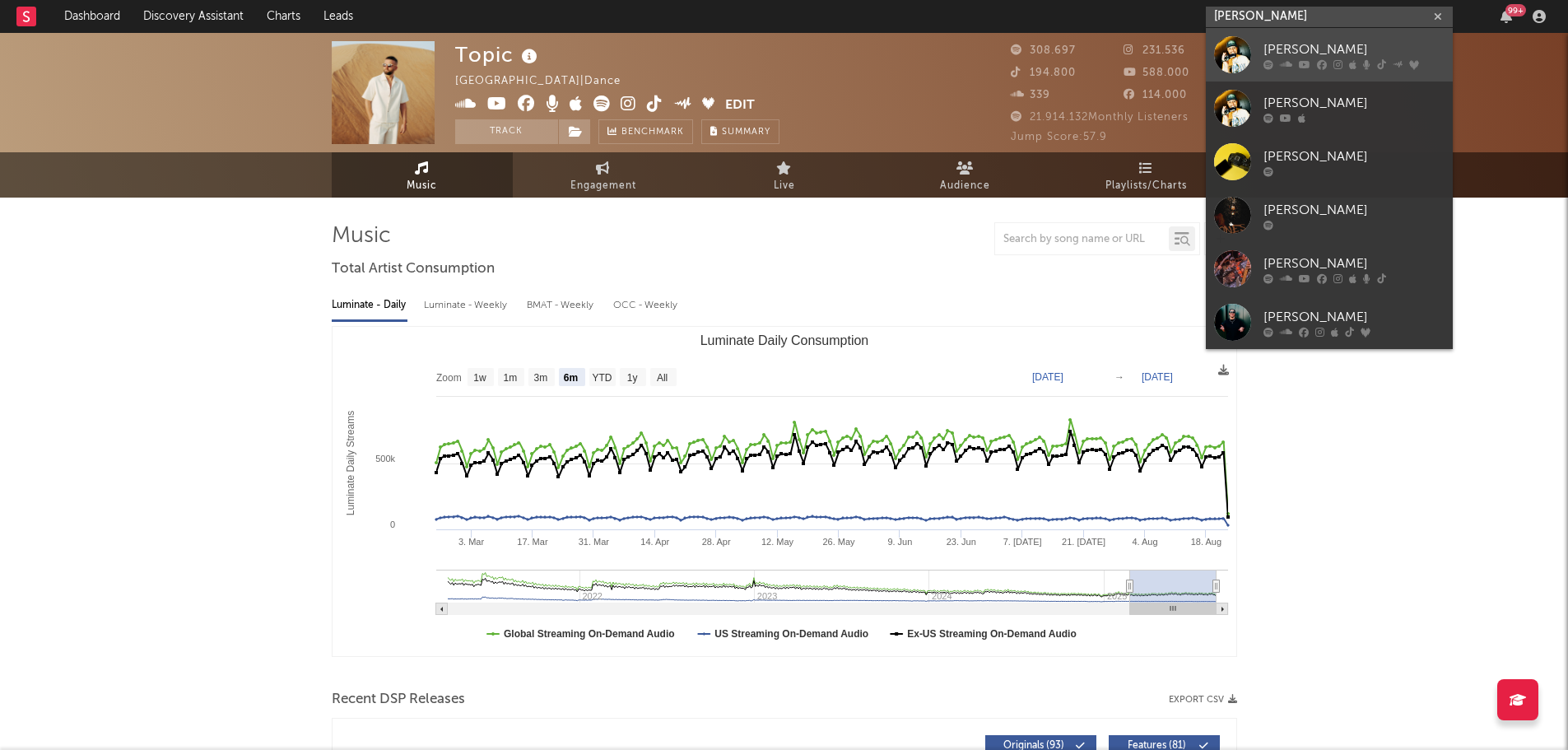
type input "[PERSON_NAME]"
click at [1296, 51] on div "[PERSON_NAME]" at bounding box center [1354, 50] width 181 height 20
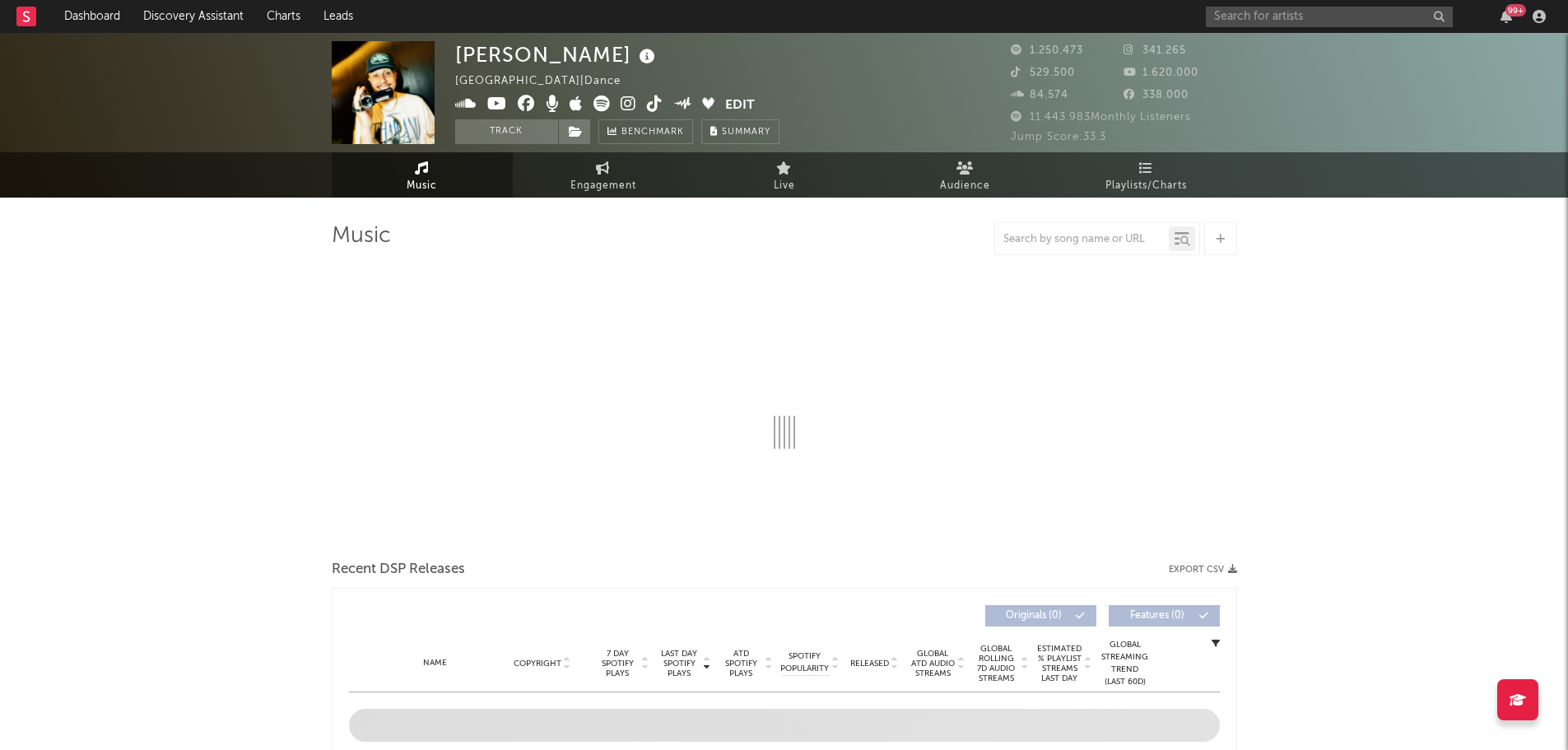
select select "6m"
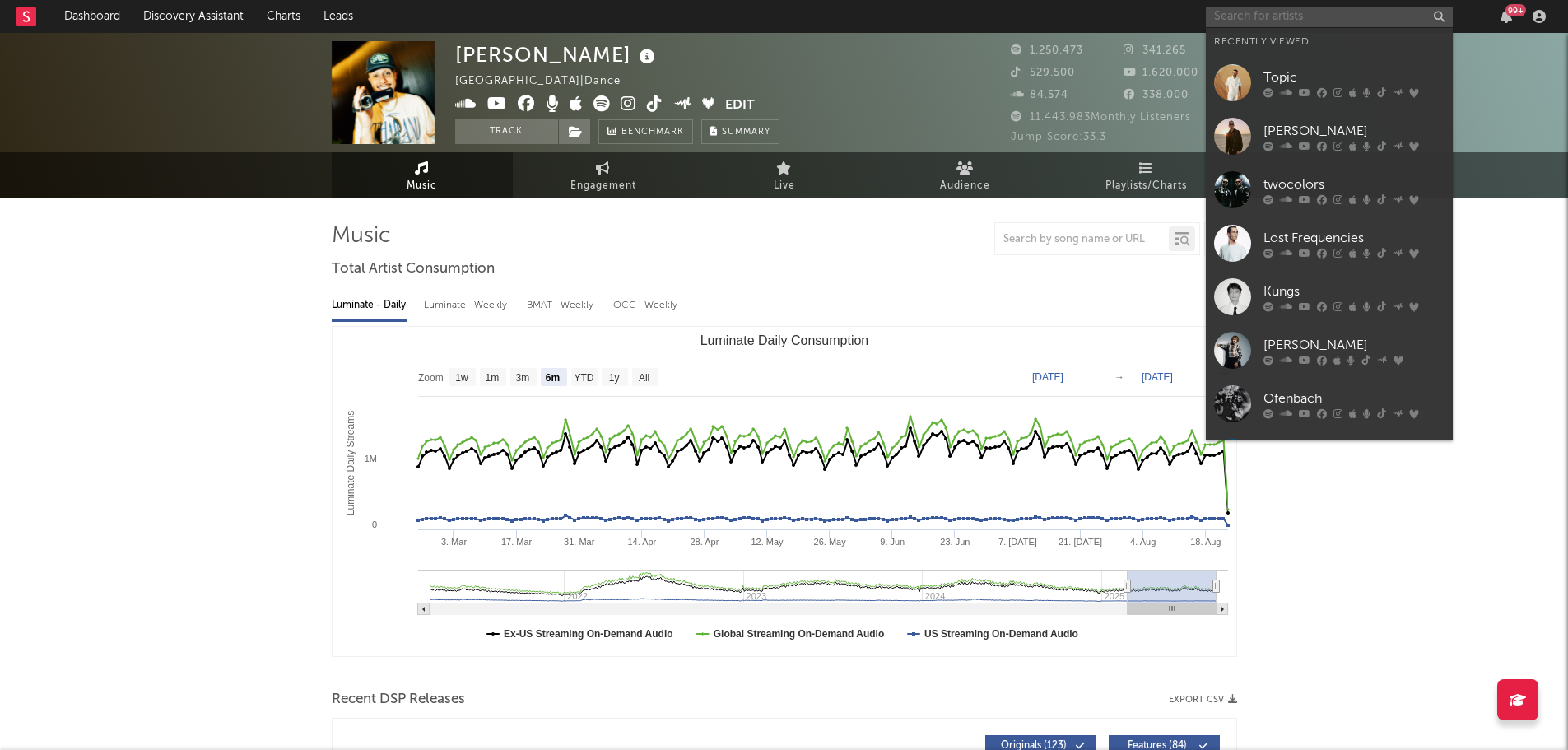
click at [1248, 10] on input "text" at bounding box center [1329, 16] width 247 height 20
paste input "YouNotUs"
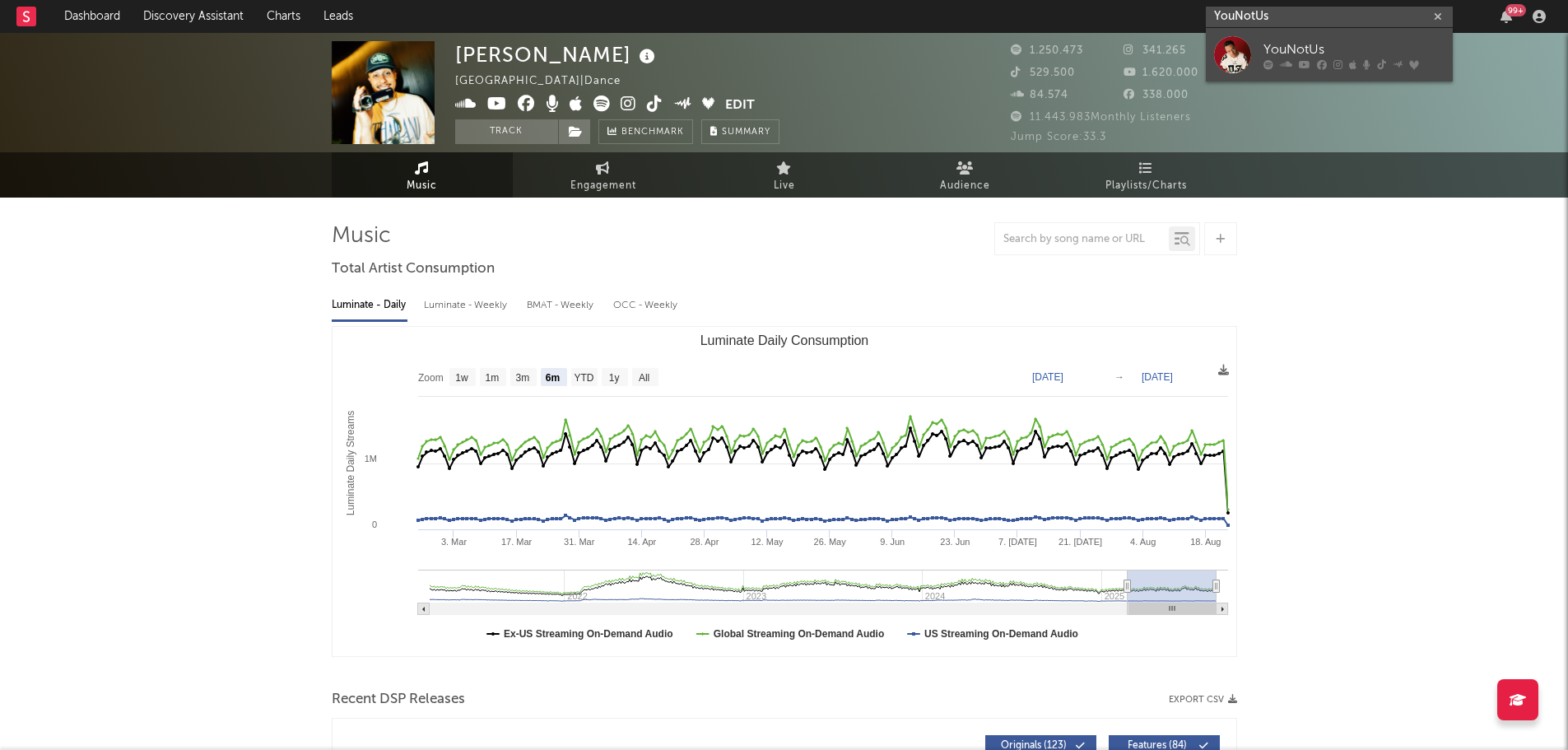
type input "YouNotUs"
click at [1266, 42] on div "YouNotUs" at bounding box center [1354, 50] width 181 height 20
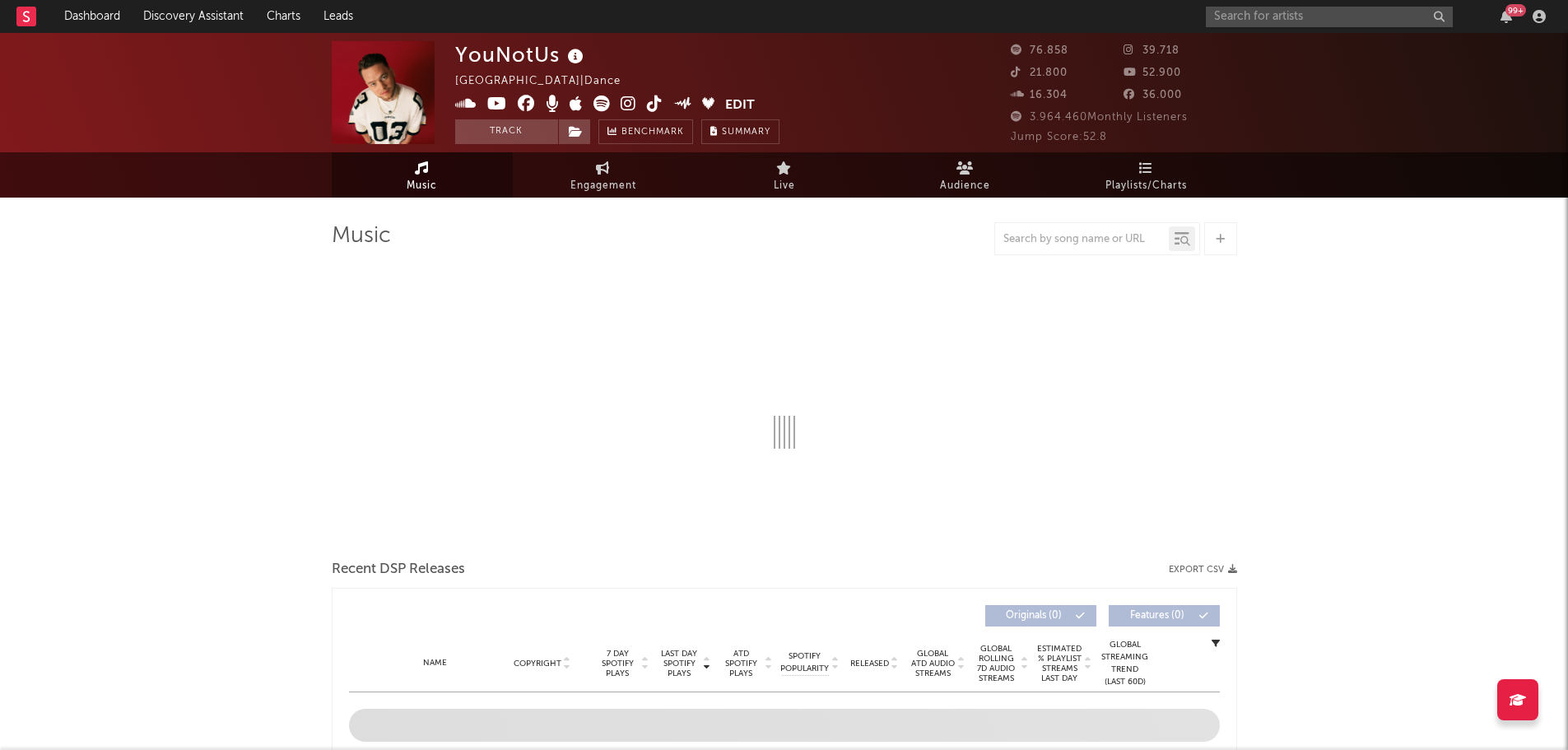
select select "6m"
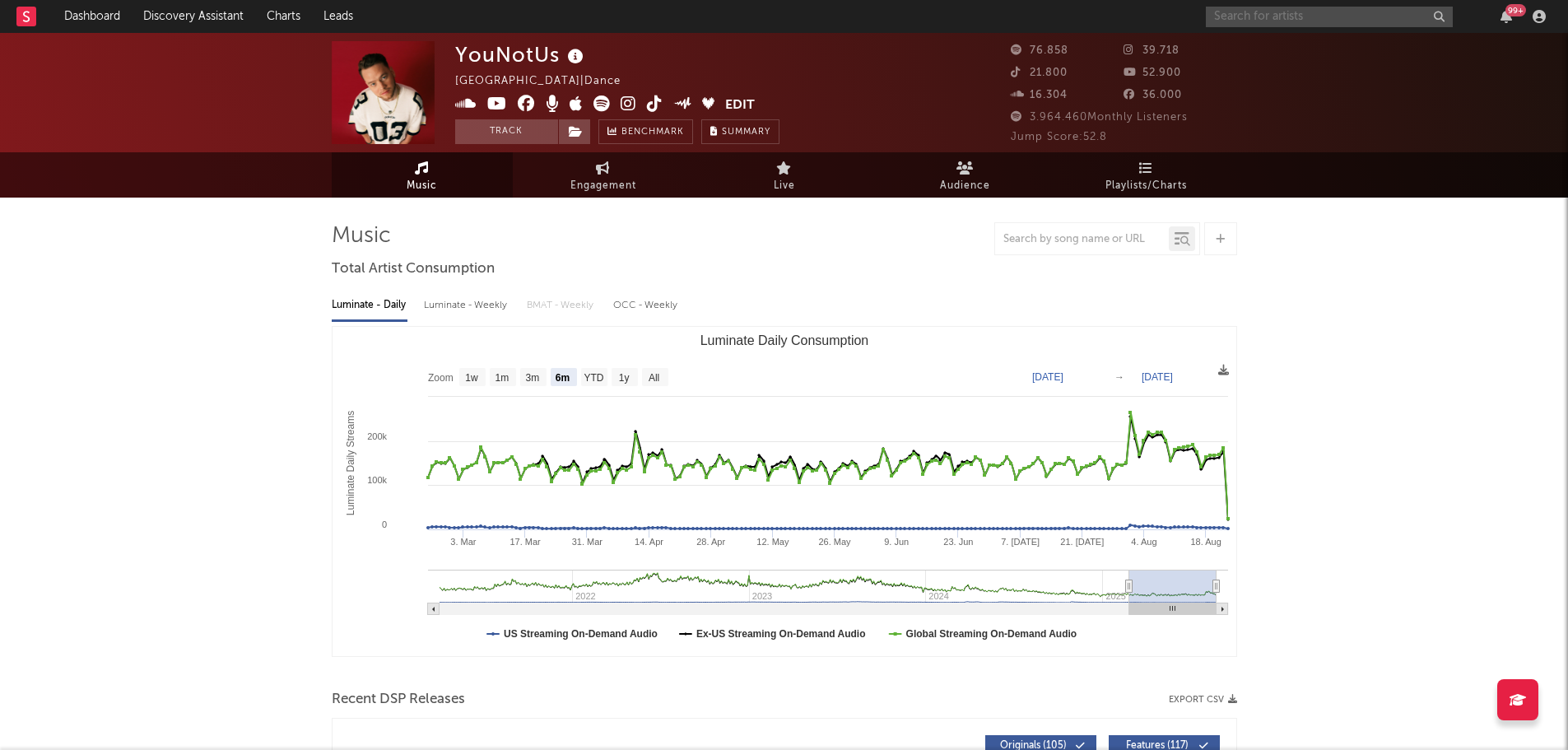
click at [1254, 10] on input "text" at bounding box center [1329, 16] width 247 height 20
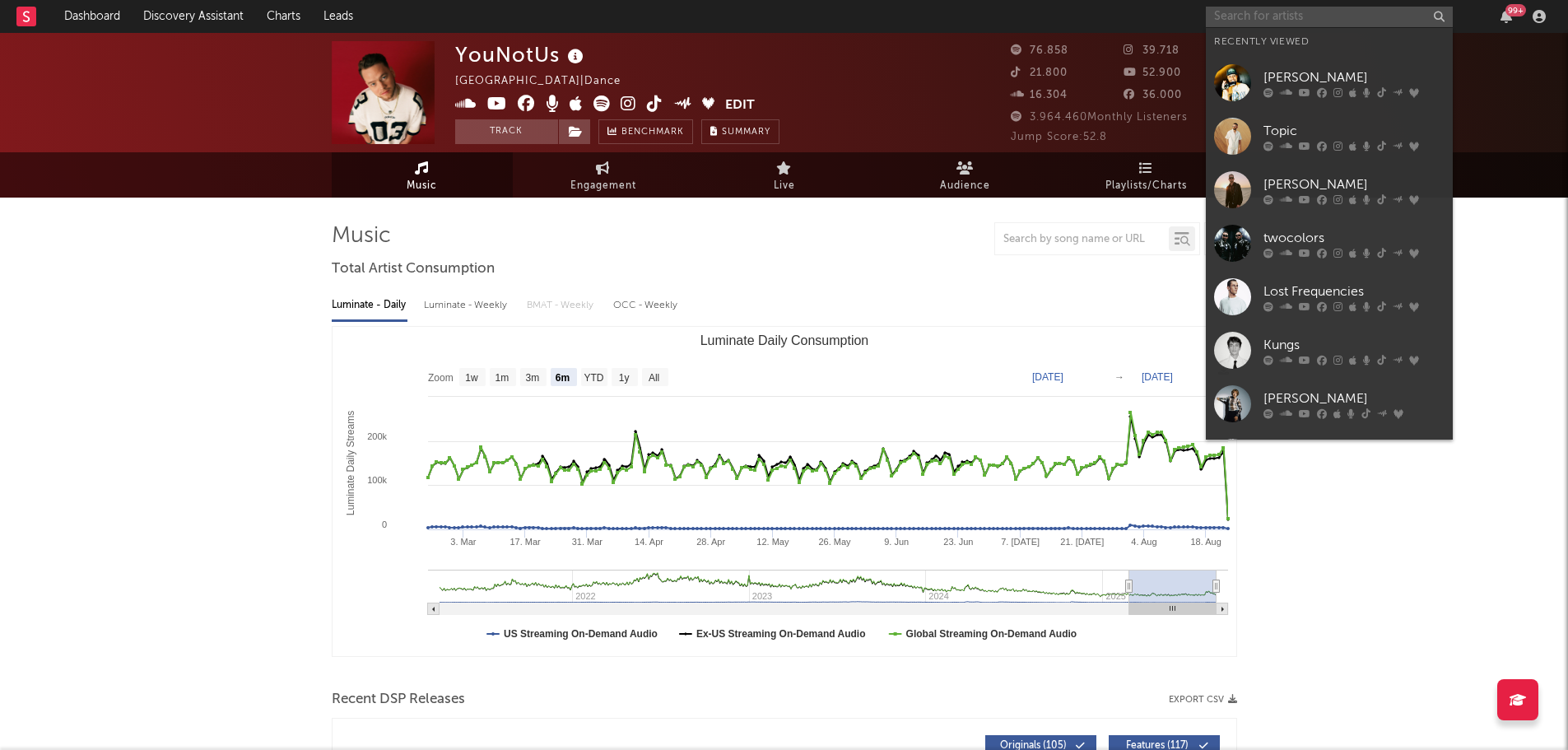
paste input "[PERSON_NAME]"
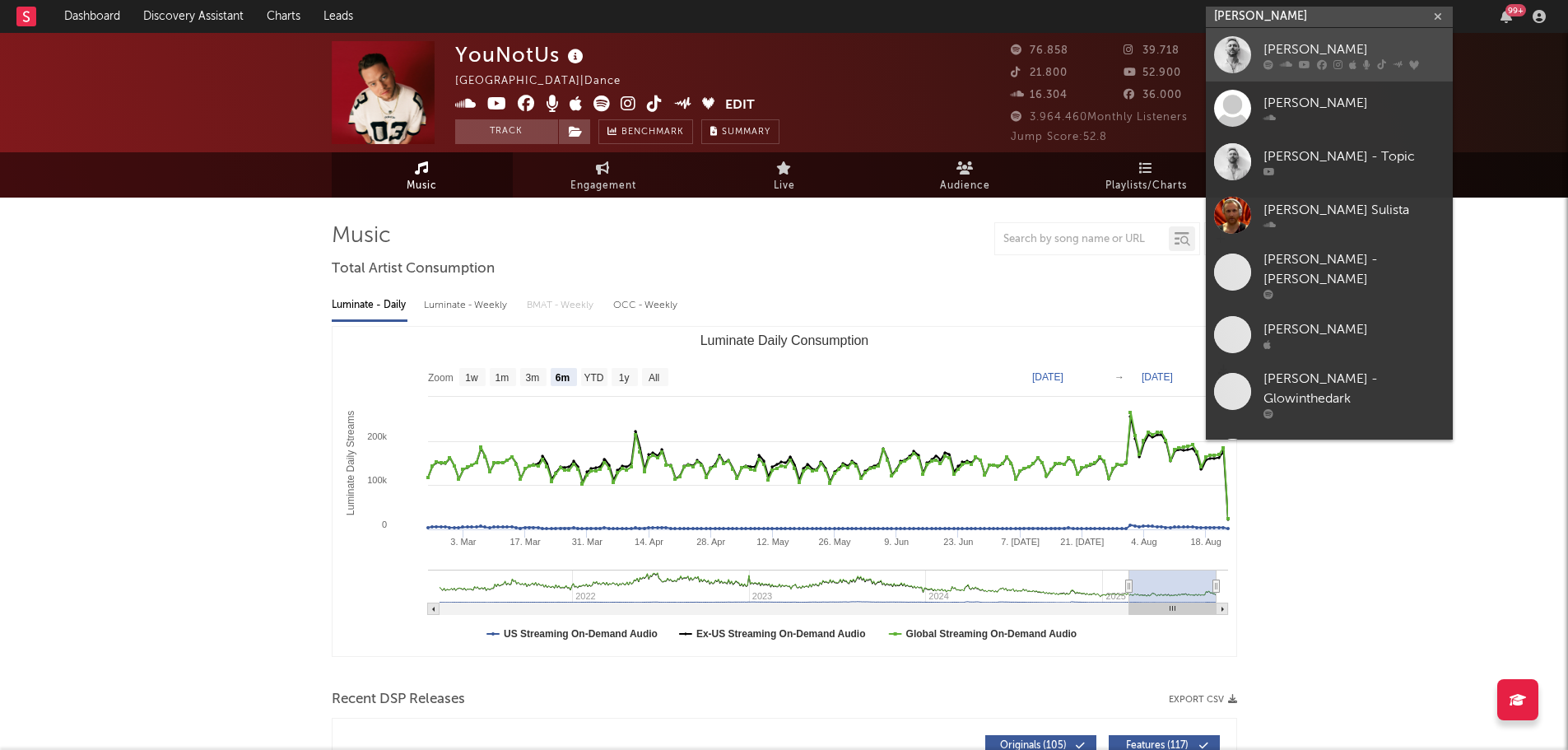
type input "[PERSON_NAME]"
click at [1290, 55] on div "[PERSON_NAME]" at bounding box center [1354, 50] width 181 height 20
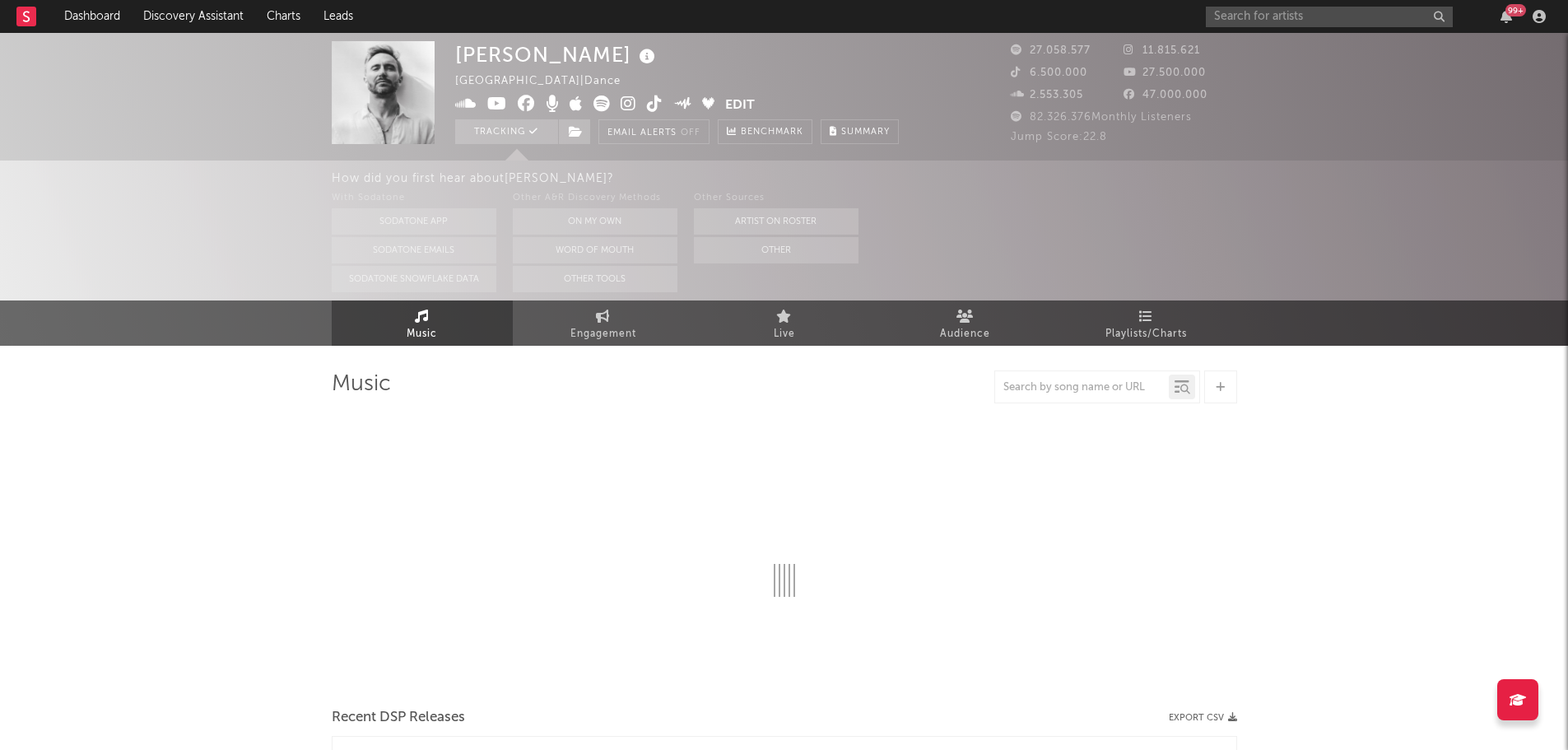
select select "6m"
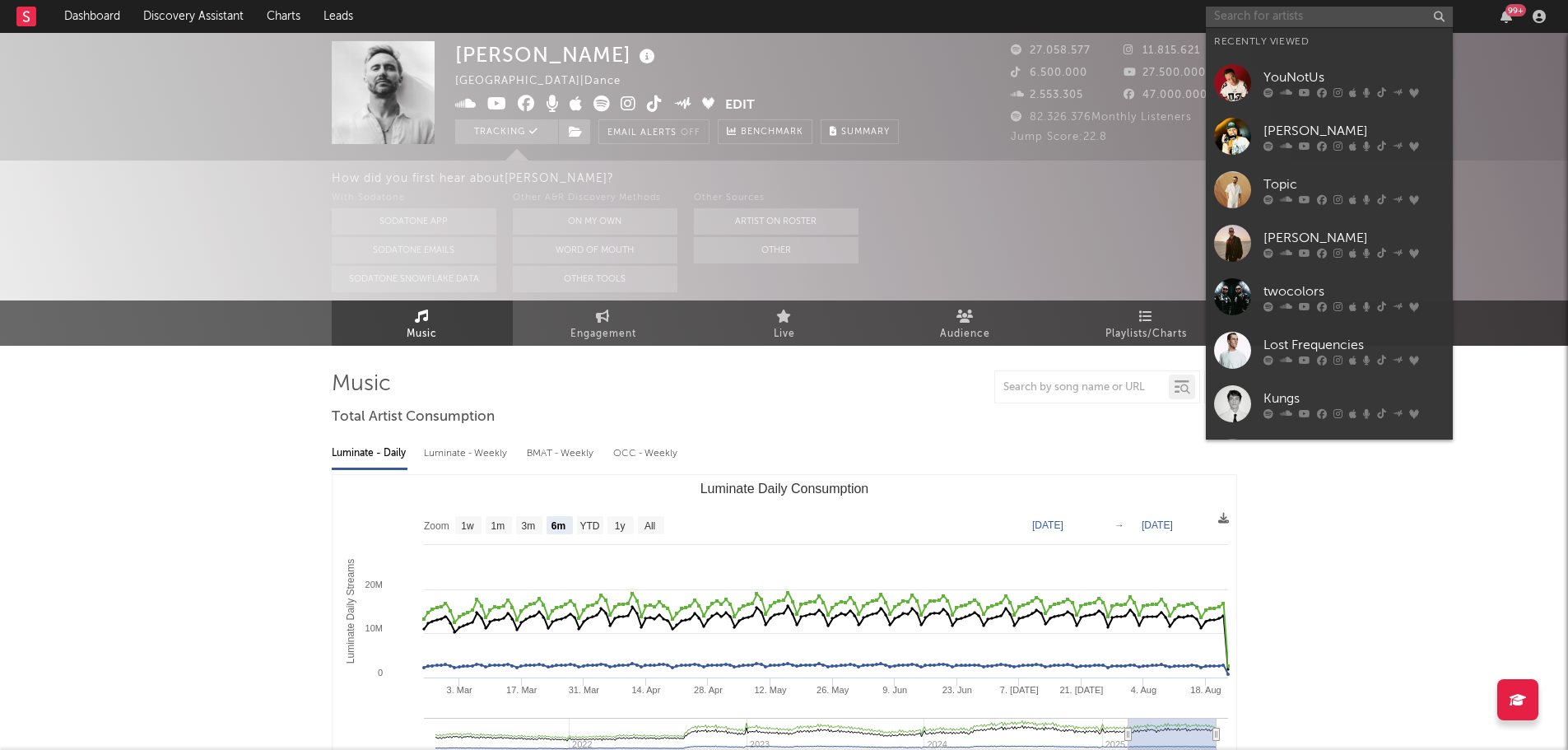
click at [1290, 11] on input "text" at bounding box center [1329, 16] width 247 height 20
paste input "[PERSON_NAME]"
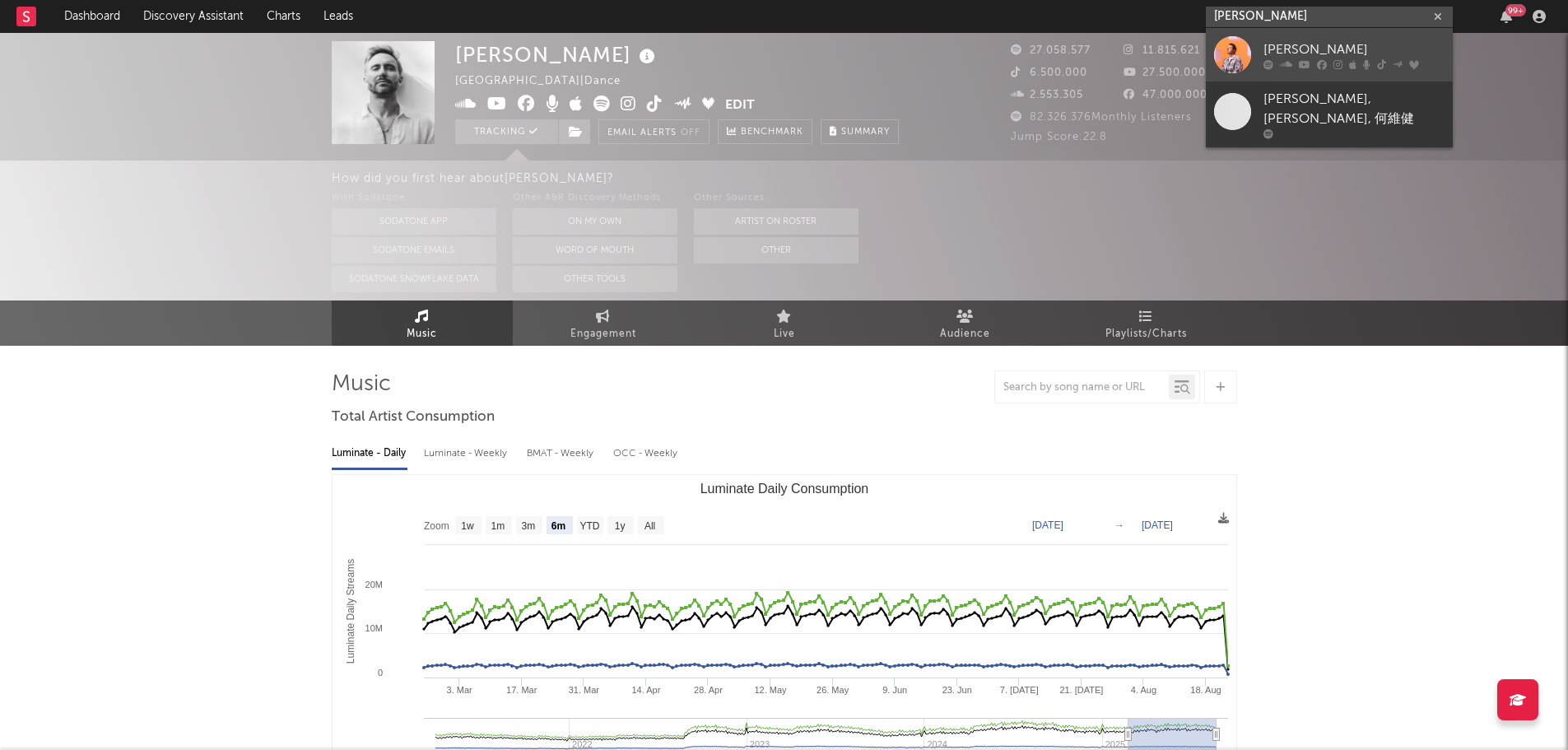
type input "[PERSON_NAME]"
click at [1277, 43] on div "[PERSON_NAME]" at bounding box center [1354, 50] width 181 height 20
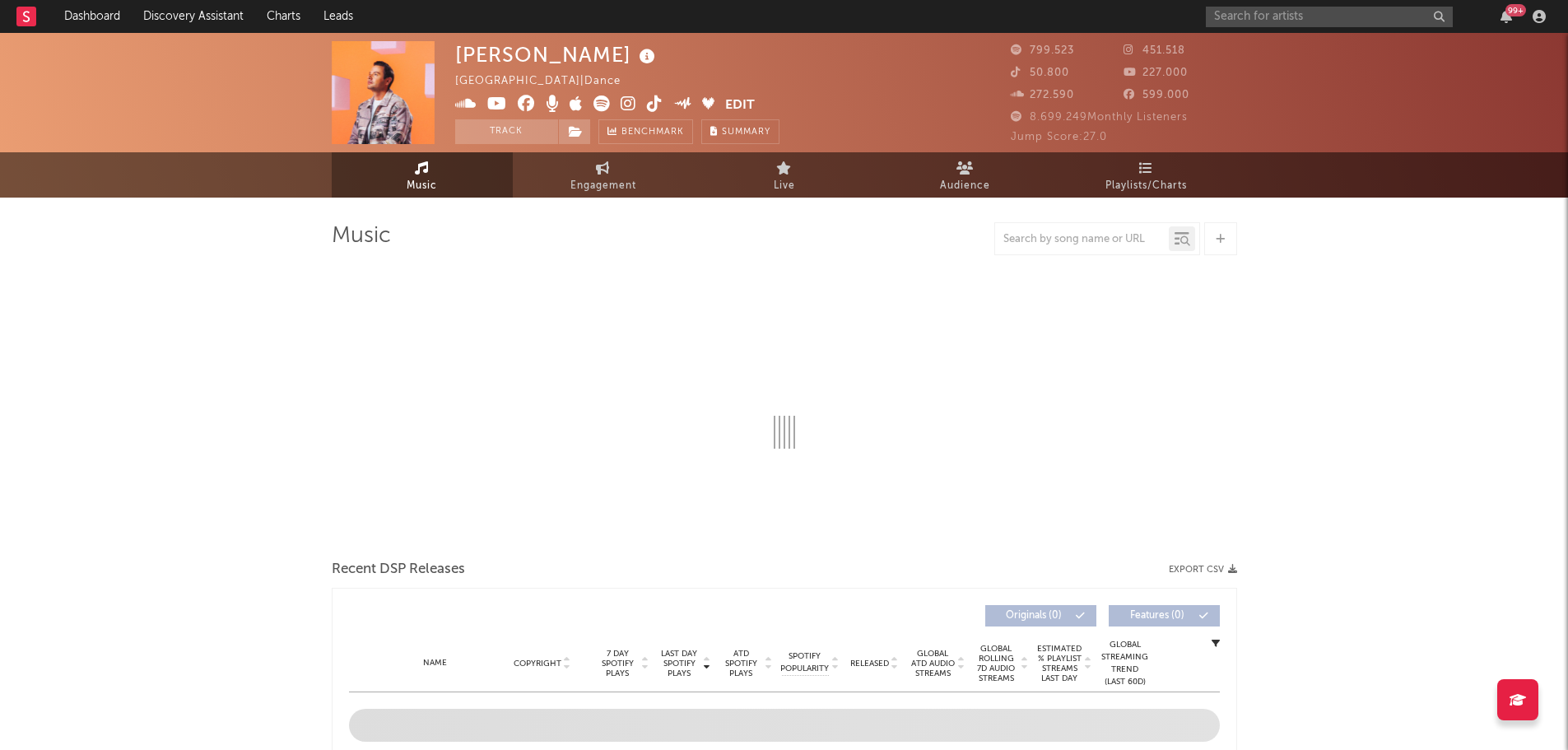
select select "6m"
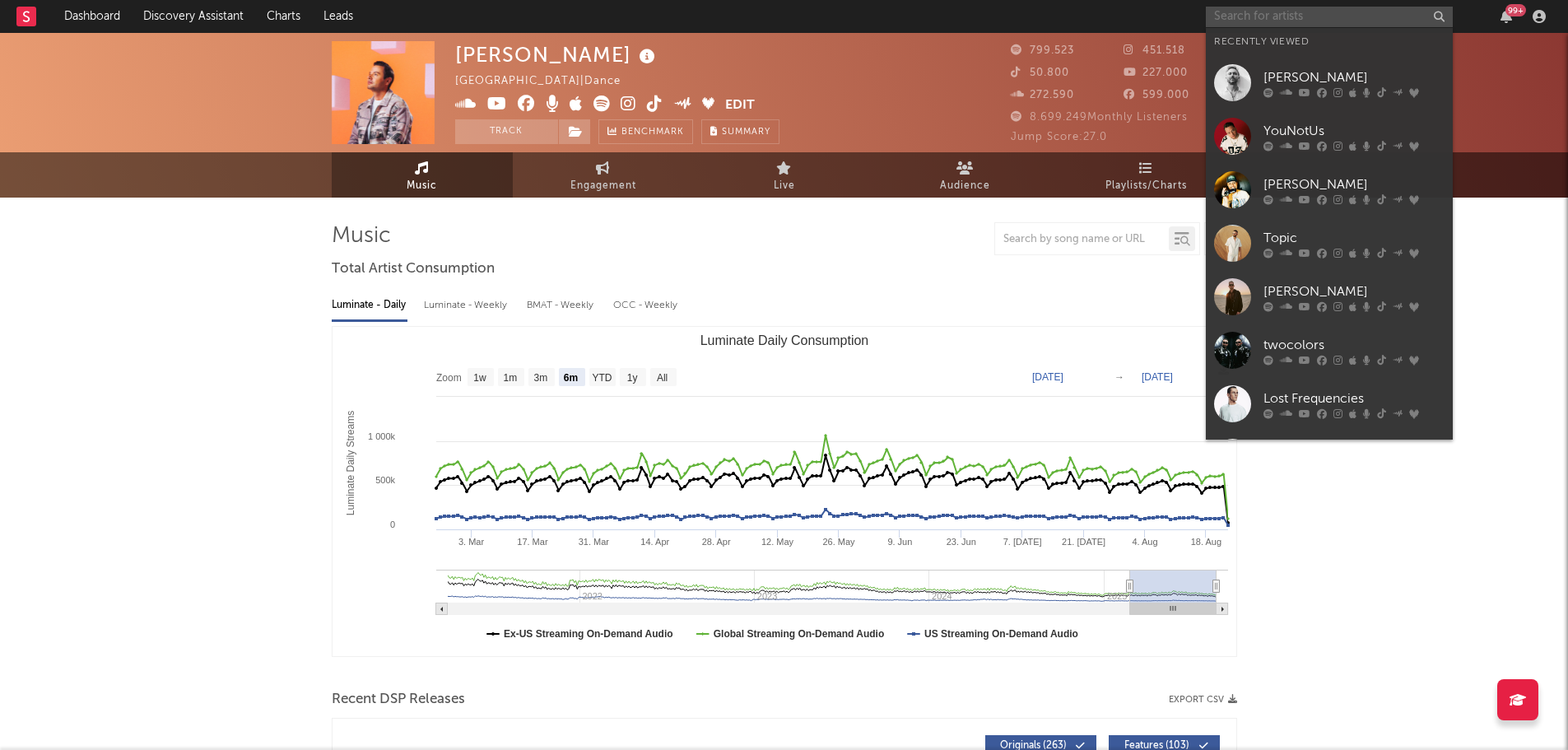
click at [1248, 14] on input "text" at bounding box center [1329, 16] width 247 height 20
paste input "Alle Farben"
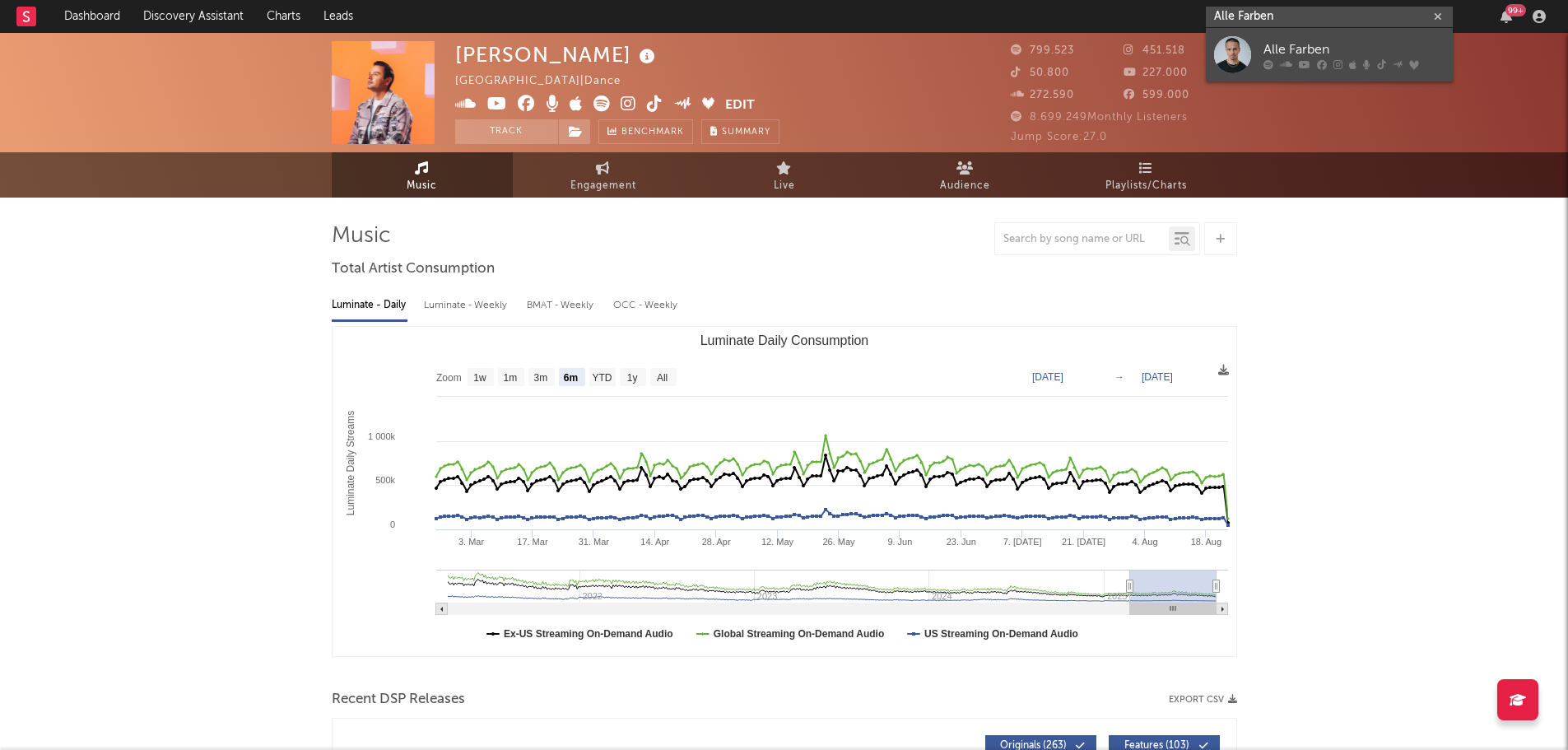
type input "Alle Farben"
click at [1282, 49] on div "Alle Farben" at bounding box center [1354, 50] width 181 height 20
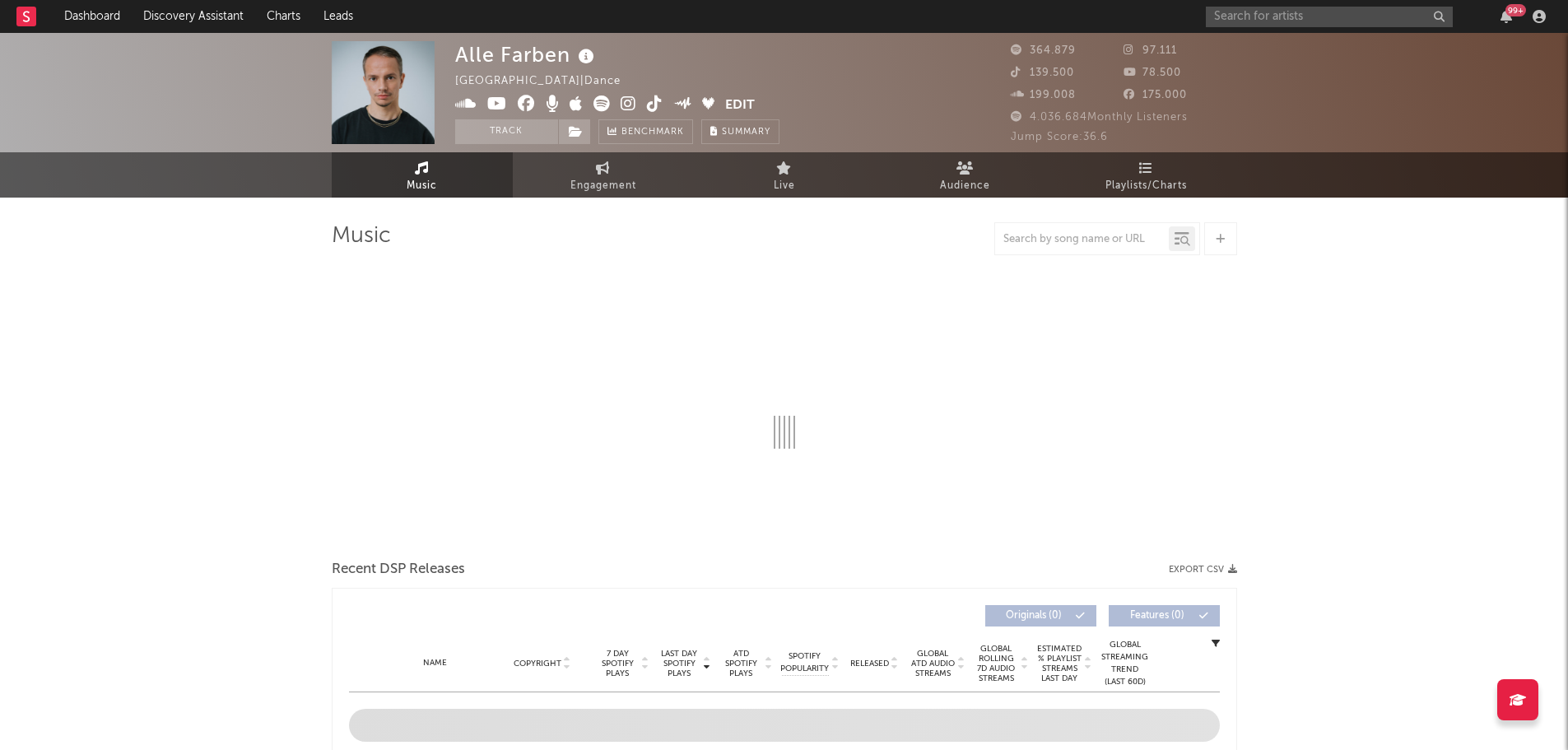
select select "6m"
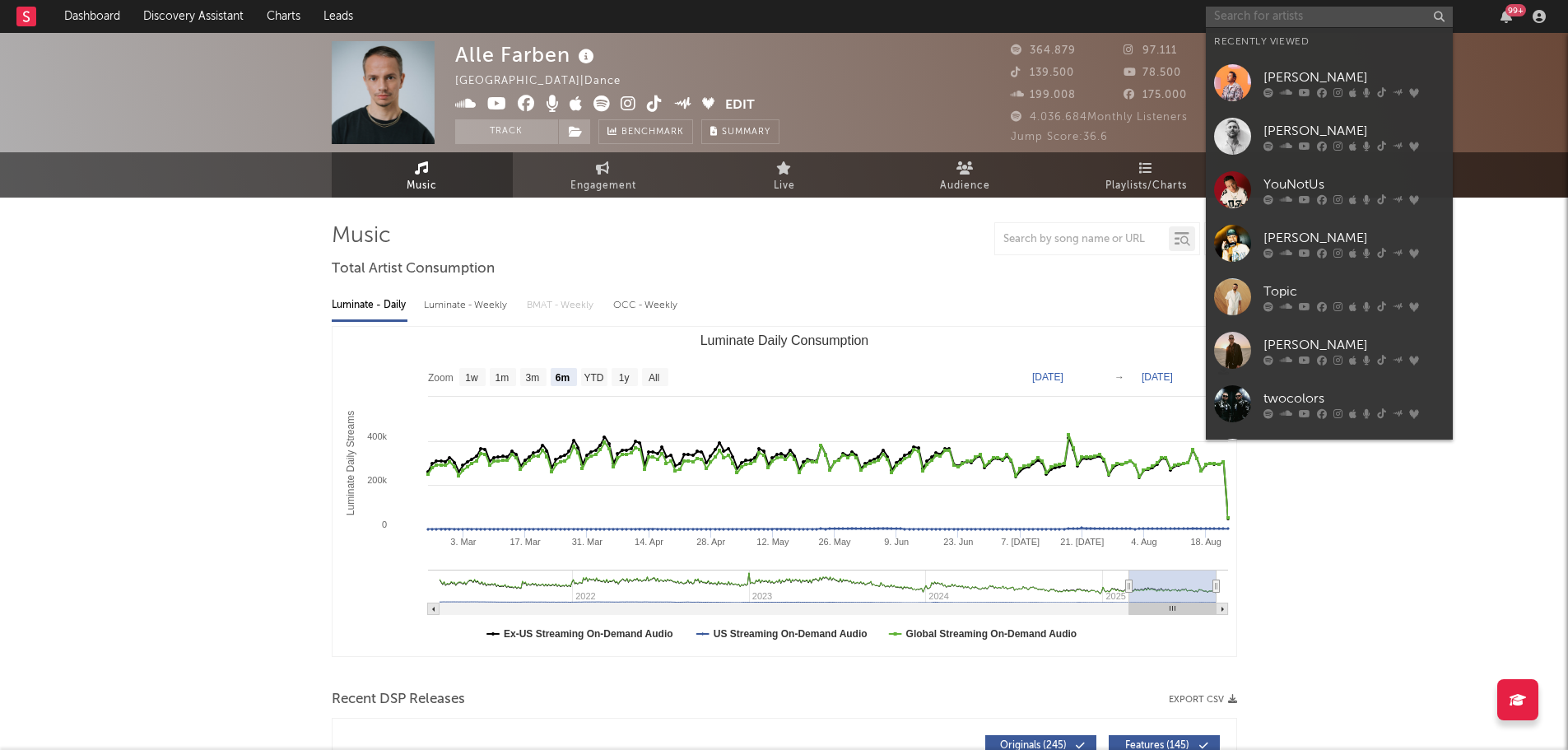
click at [1248, 12] on input "text" at bounding box center [1329, 16] width 247 height 20
paste input "[PERSON_NAME]"
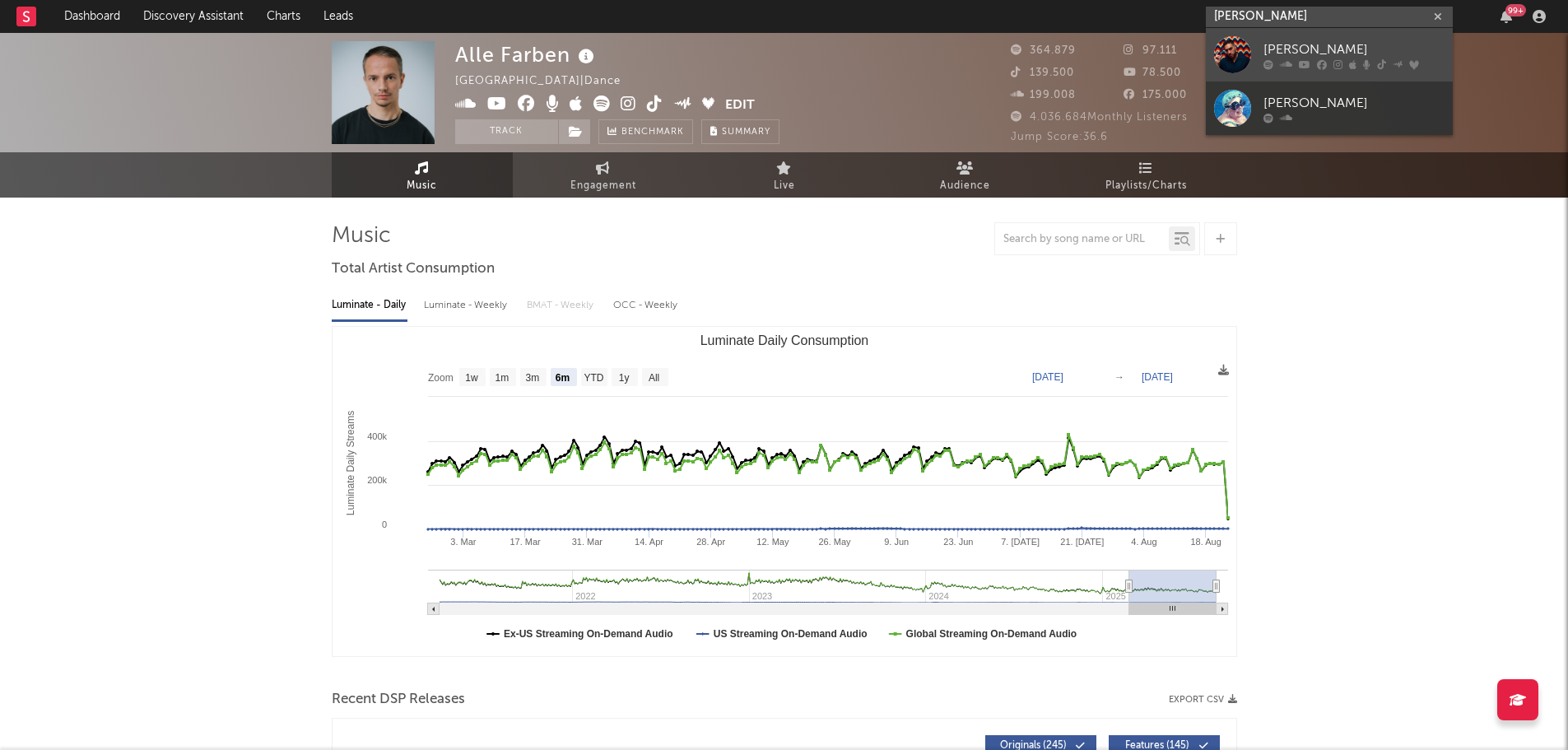
type input "[PERSON_NAME]"
click at [1282, 48] on div "[PERSON_NAME]" at bounding box center [1354, 50] width 181 height 20
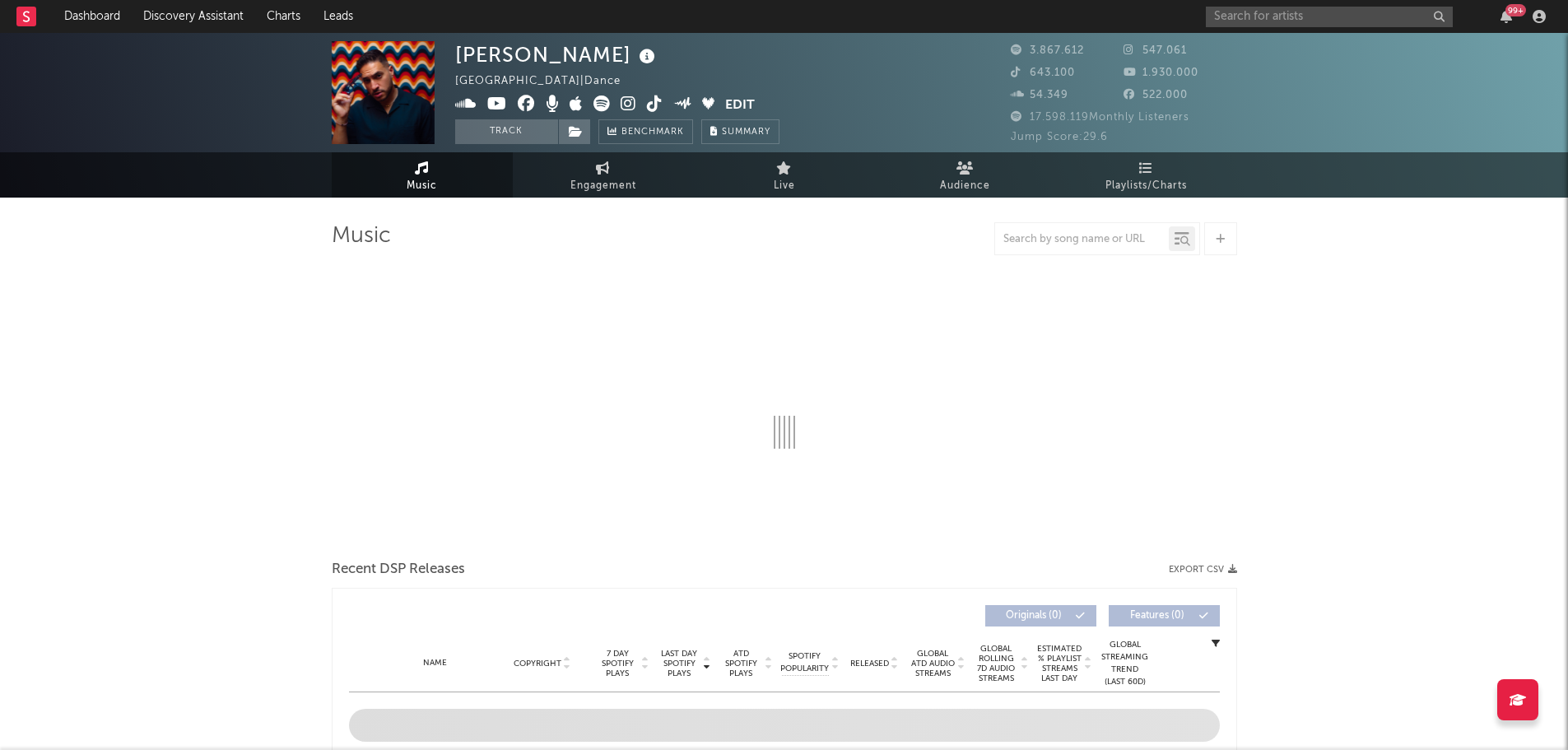
select select "6m"
